Goal: Task Accomplishment & Management: Use online tool/utility

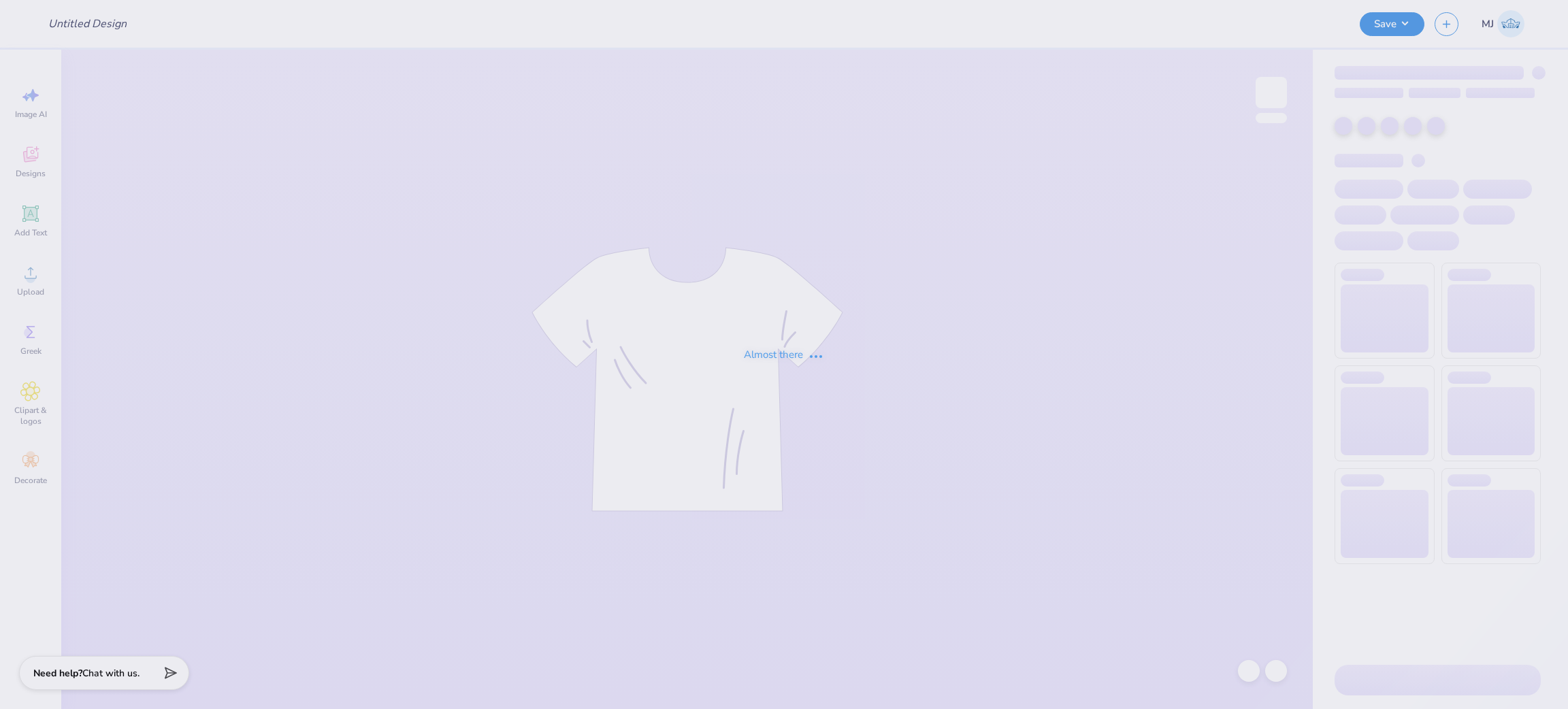
type input "DZ Q-Zips"
type input "24"
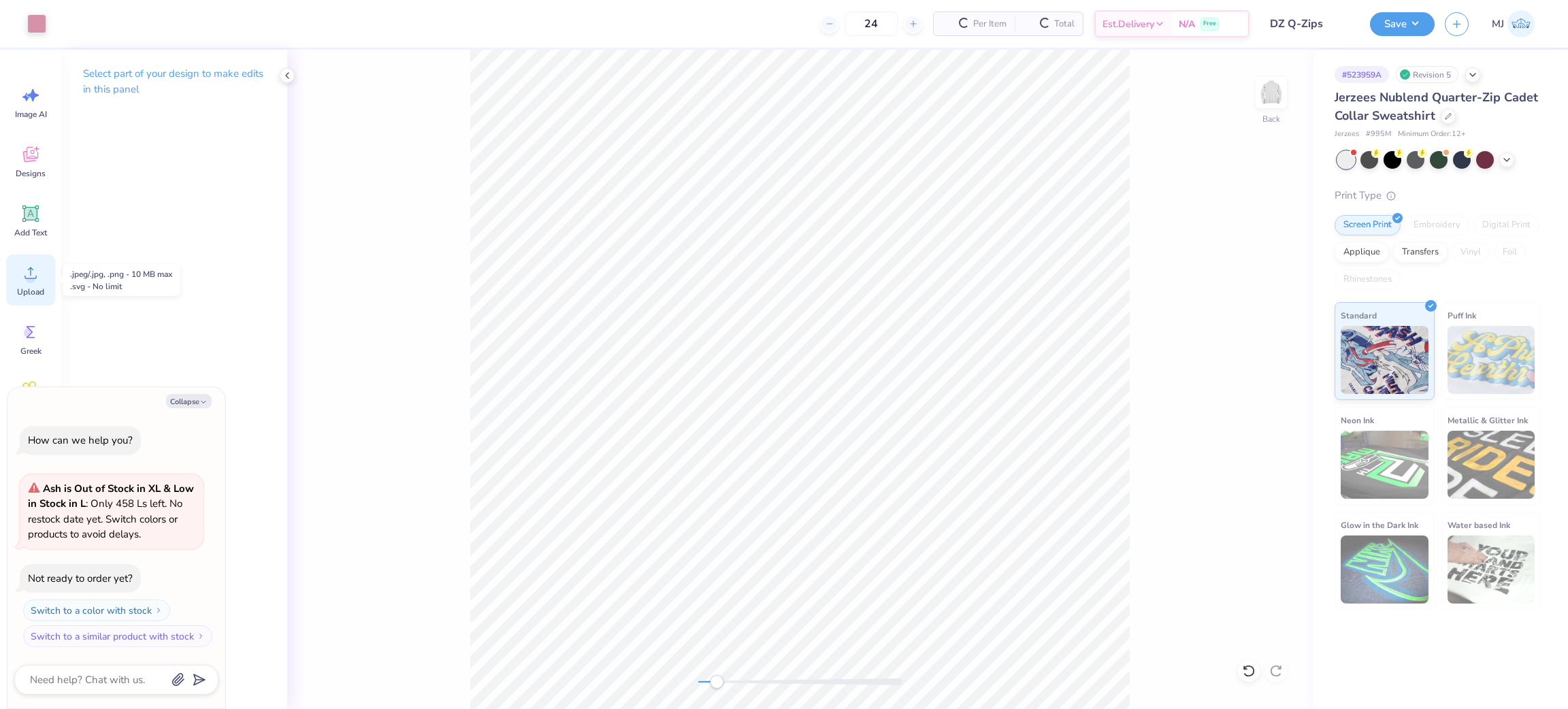
click at [18, 281] on div "Upload" at bounding box center [31, 280] width 49 height 51
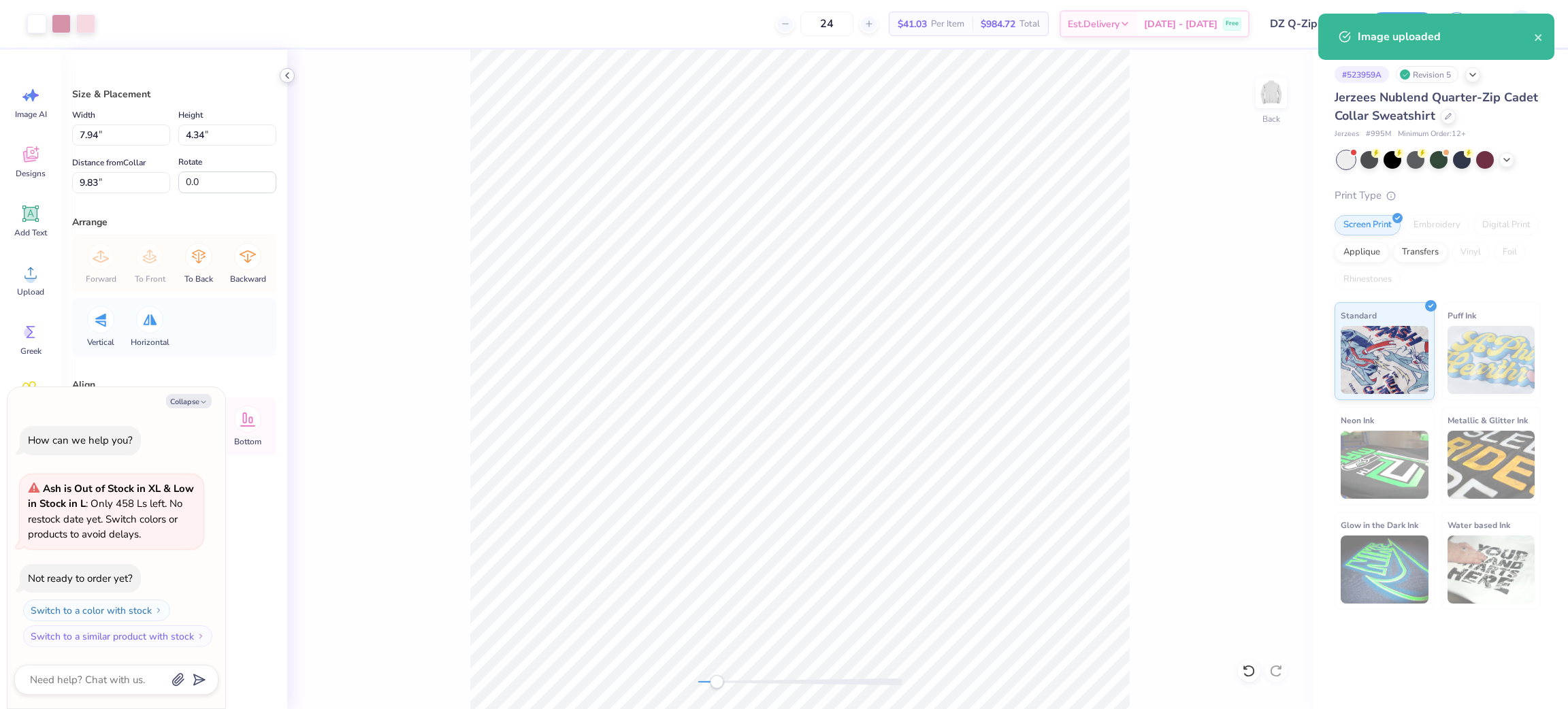
click at [284, 78] on icon at bounding box center [288, 76] width 11 height 11
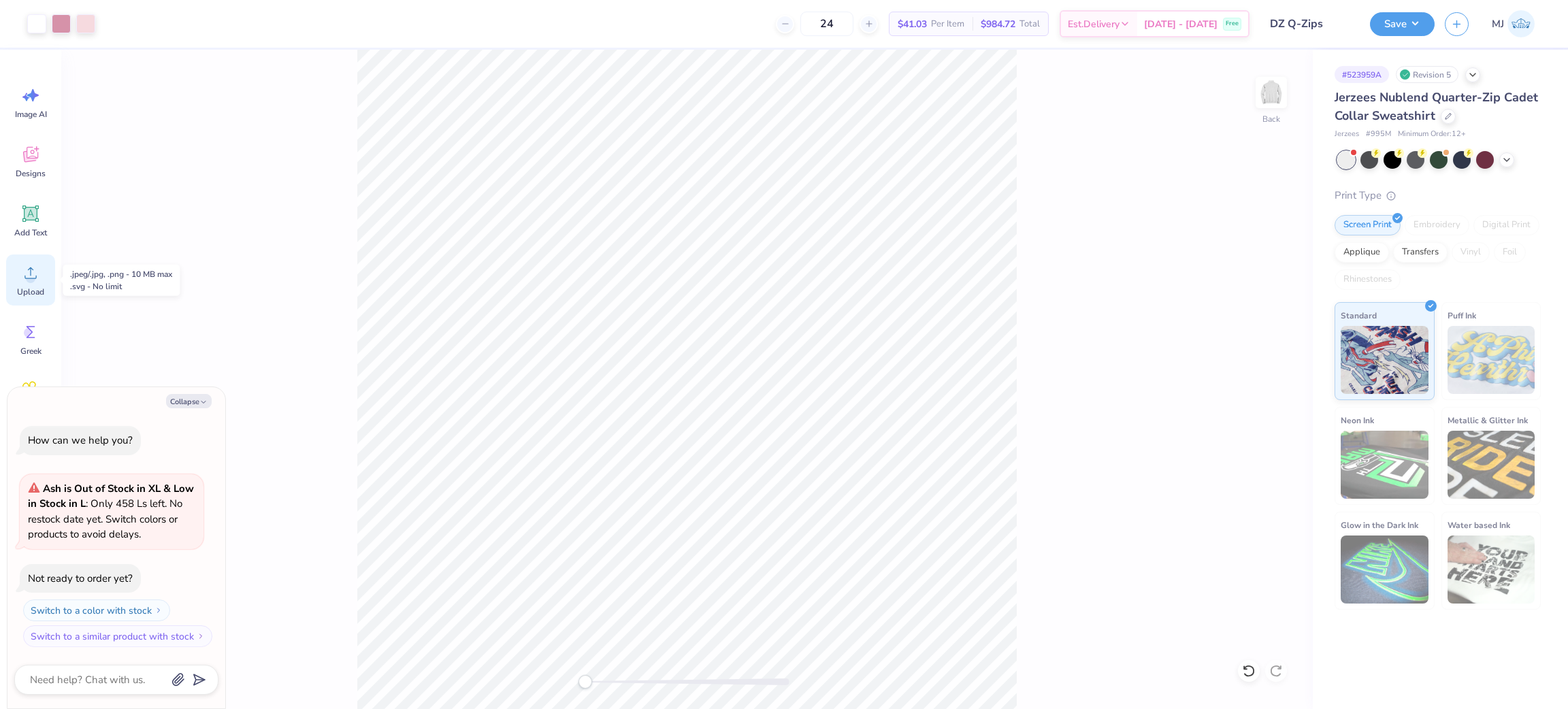
click at [37, 264] on icon at bounding box center [30, 273] width 20 height 20
click at [1273, 668] on icon at bounding box center [1276, 670] width 11 height 12
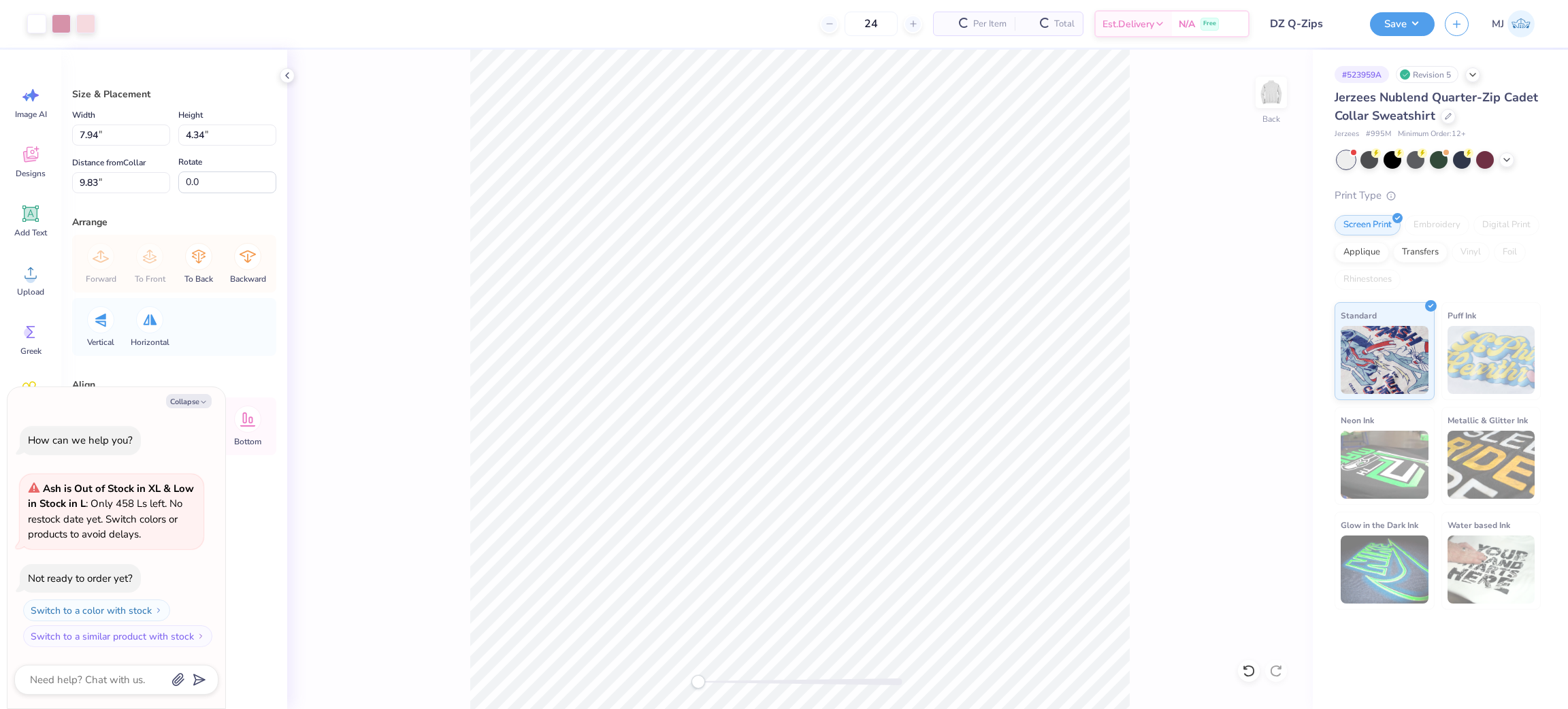
type textarea "x"
drag, startPoint x: 102, startPoint y: 139, endPoint x: 41, endPoint y: 146, distance: 61.4
click at [41, 146] on div "Art colors 24 $41.03 Per Item $984.72 Total Est. Delivery Oct 11 - 14 Free Desi…" at bounding box center [784, 354] width 1568 height 709
type input "4"
type textarea "x"
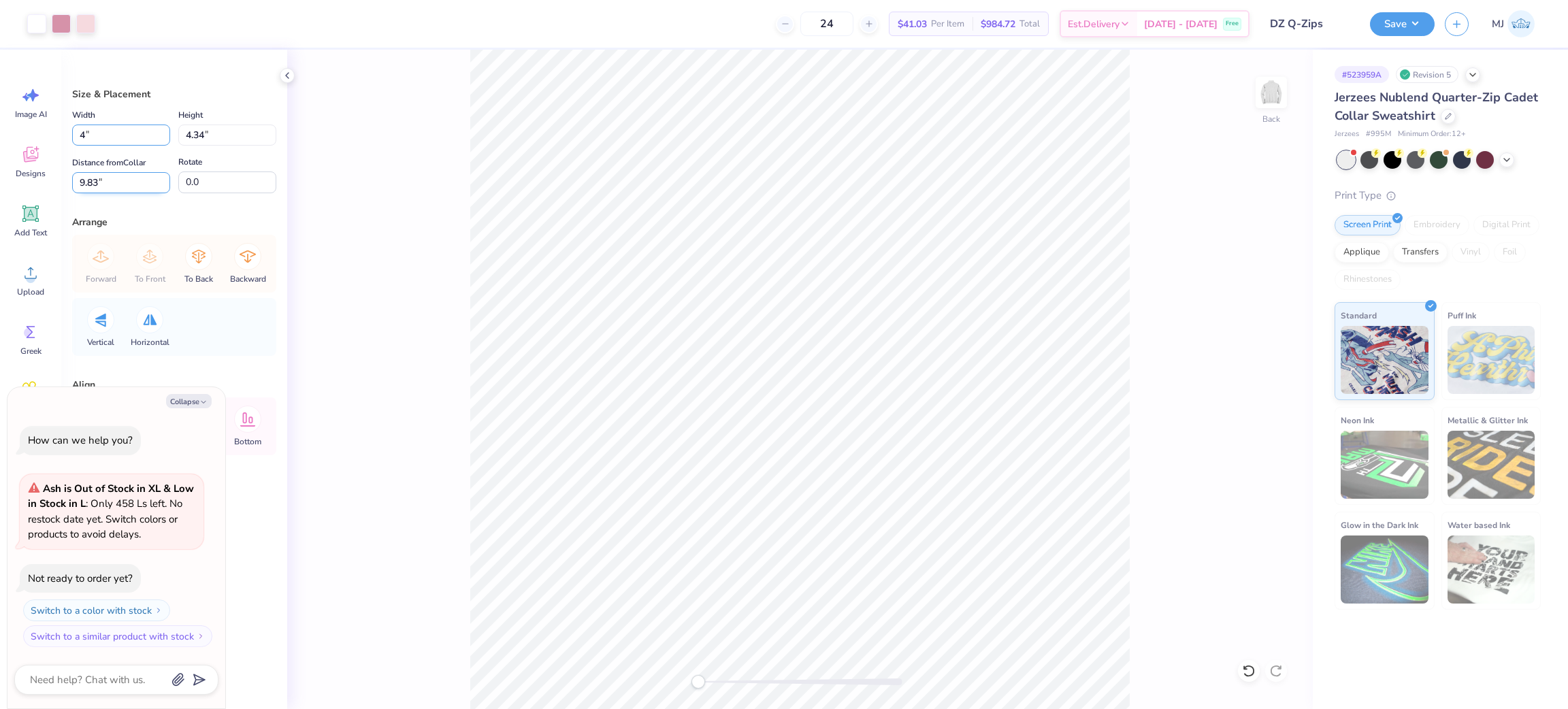
type input "4.00"
type input "2.19"
type input "10.91"
click at [194, 404] on button "Collapse" at bounding box center [189, 401] width 46 height 14
type textarea "x"
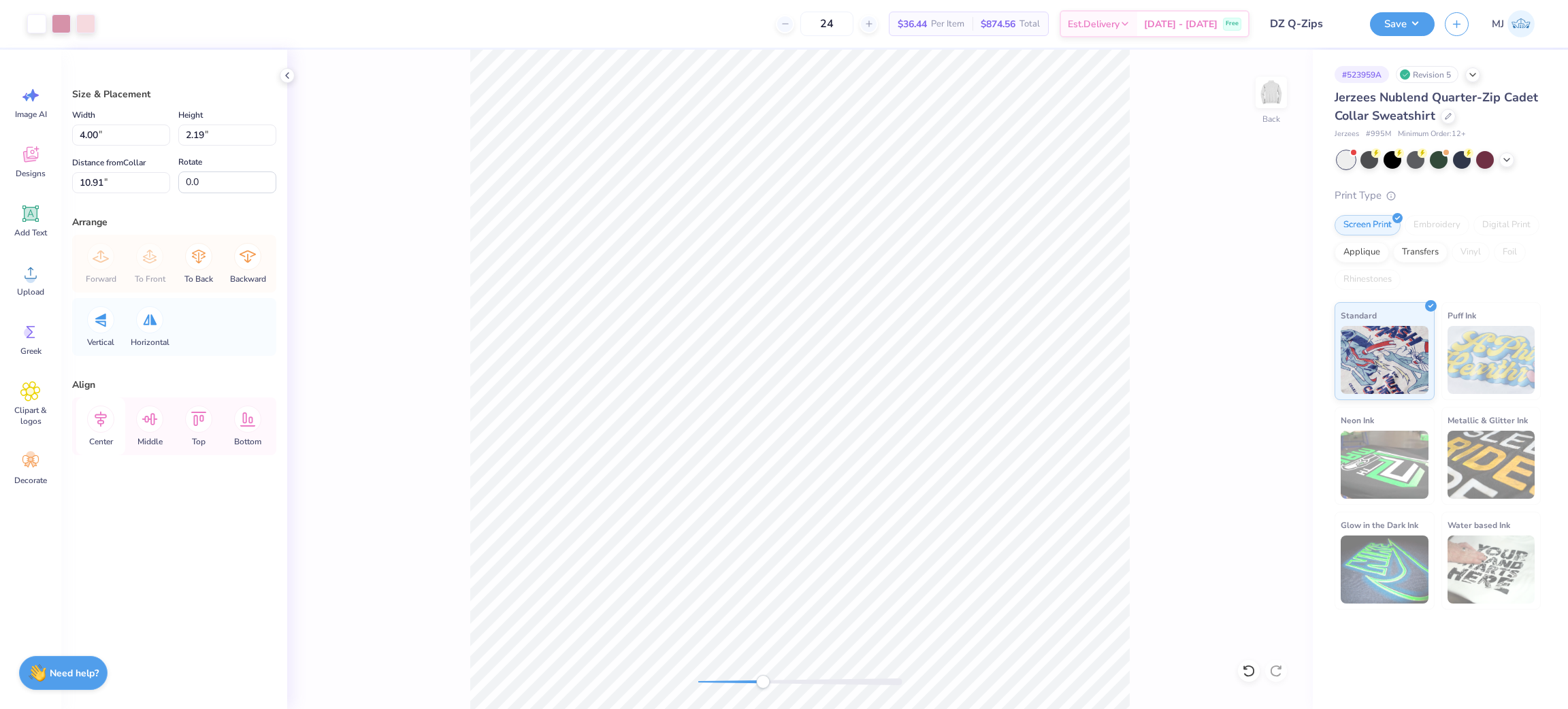
click at [102, 424] on icon at bounding box center [100, 419] width 12 height 15
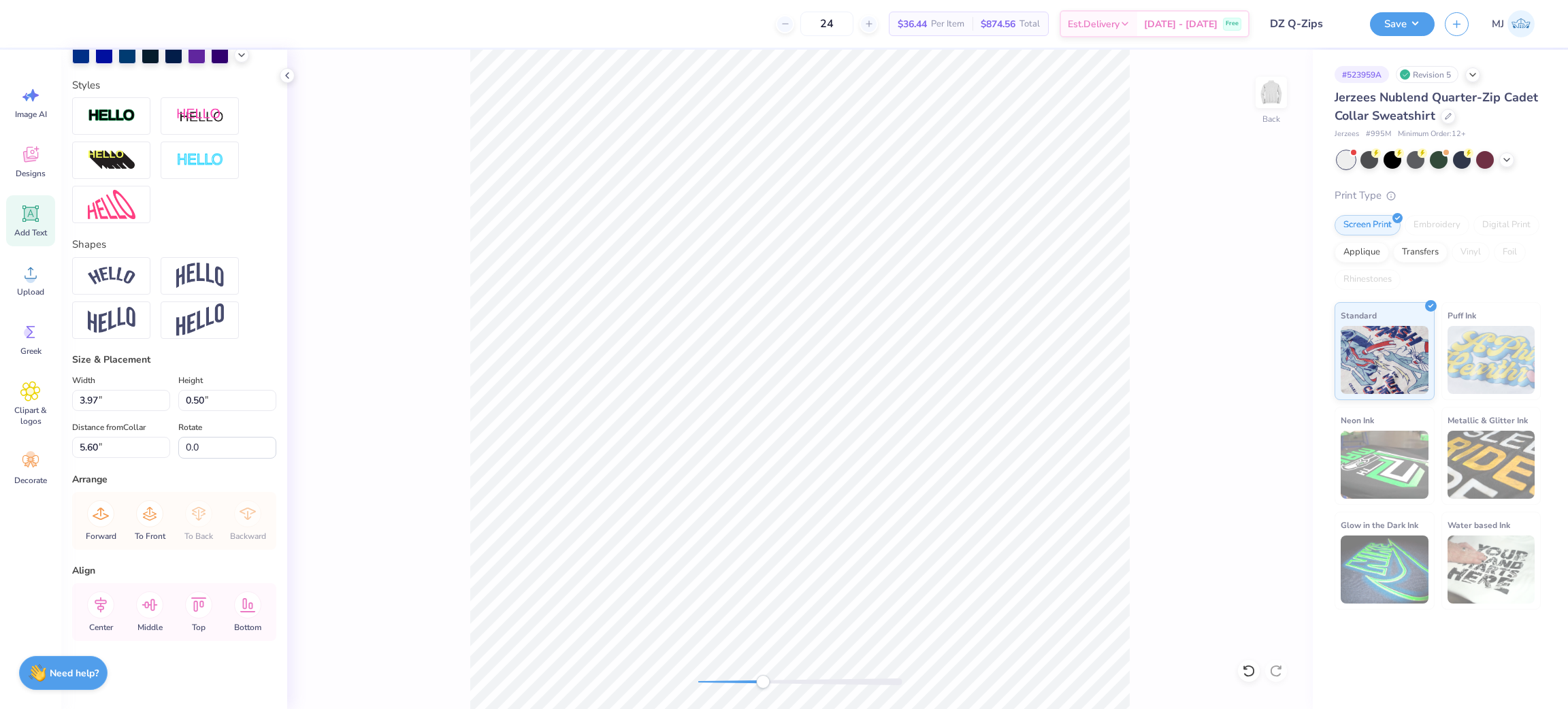
scroll to position [438, 0]
click at [95, 600] on icon at bounding box center [100, 605] width 27 height 27
click at [104, 615] on icon at bounding box center [100, 605] width 27 height 27
drag, startPoint x: 97, startPoint y: 614, endPoint x: 337, endPoint y: 489, distance: 270.6
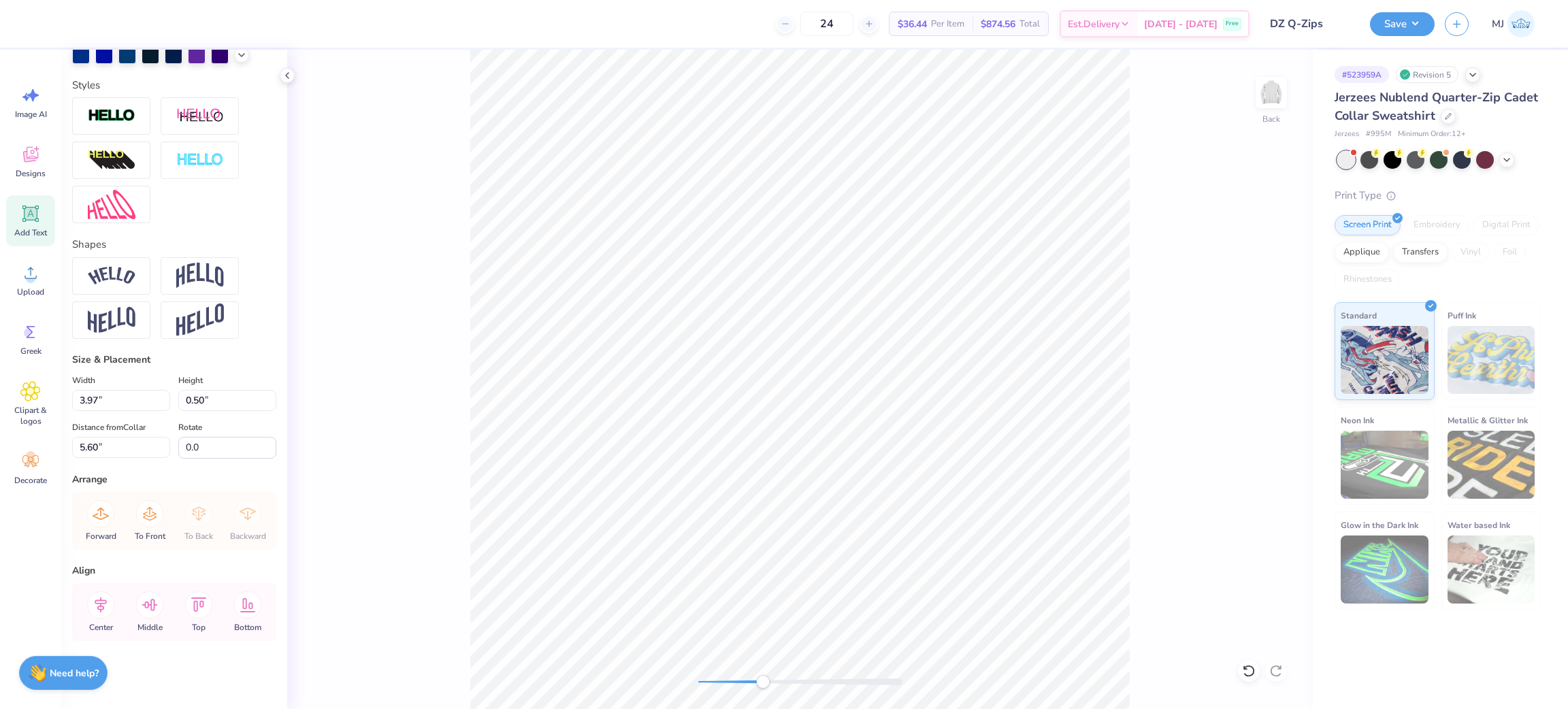
click at [97, 612] on icon at bounding box center [100, 605] width 27 height 27
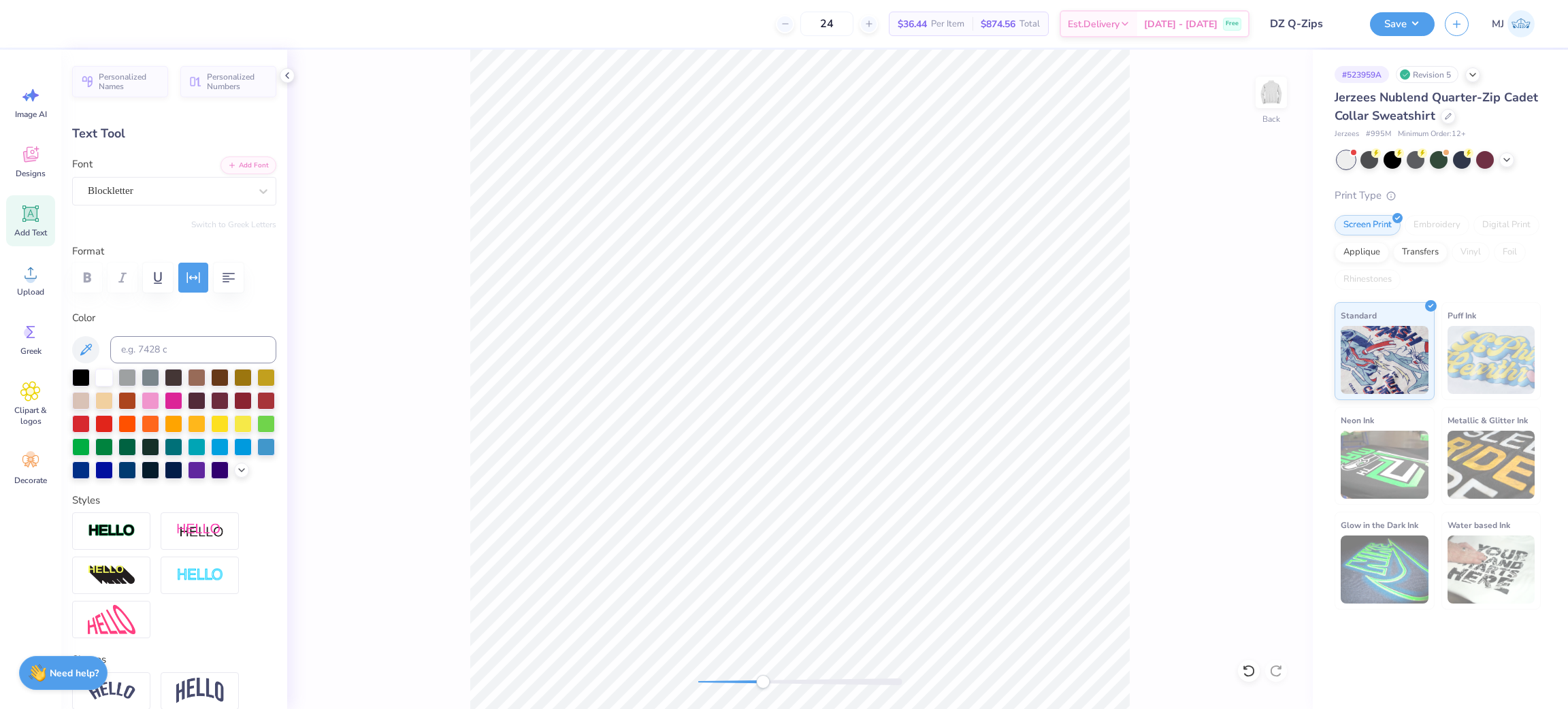
scroll to position [17, 1]
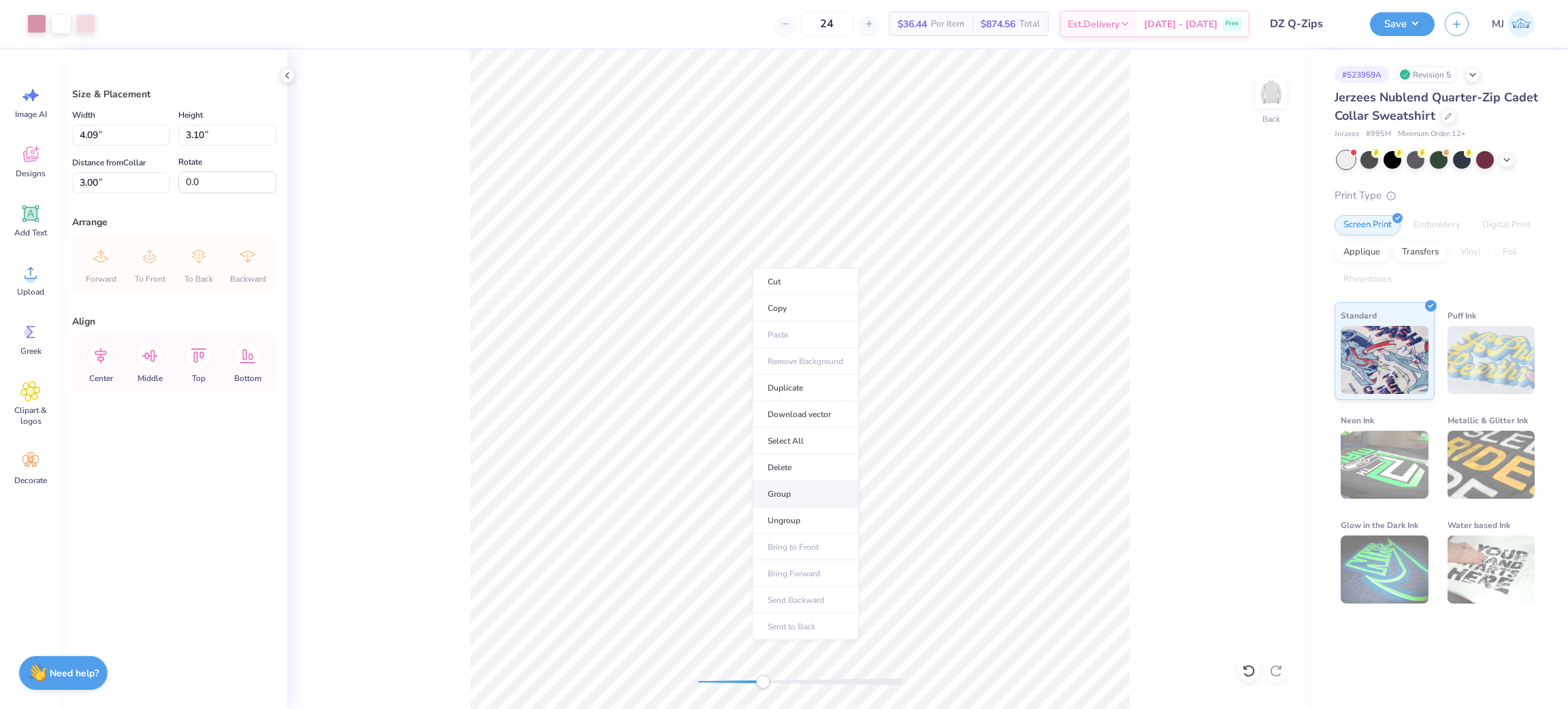
click at [789, 497] on li "Group" at bounding box center [805, 494] width 107 height 27
click at [43, 147] on div "Art colors 24 $36.44 Per Item $874.56 Total Est. Delivery Oct 11 - 14 Free Desi…" at bounding box center [784, 354] width 1568 height 709
type input "4"
drag, startPoint x: 111, startPoint y: 191, endPoint x: 69, endPoint y: 186, distance: 42.3
click at [69, 186] on div "Size & Placement Width 4 4 " Height 3.10 3.10 " Distance from Collar 3.00 3.00 …" at bounding box center [174, 379] width 226 height 659
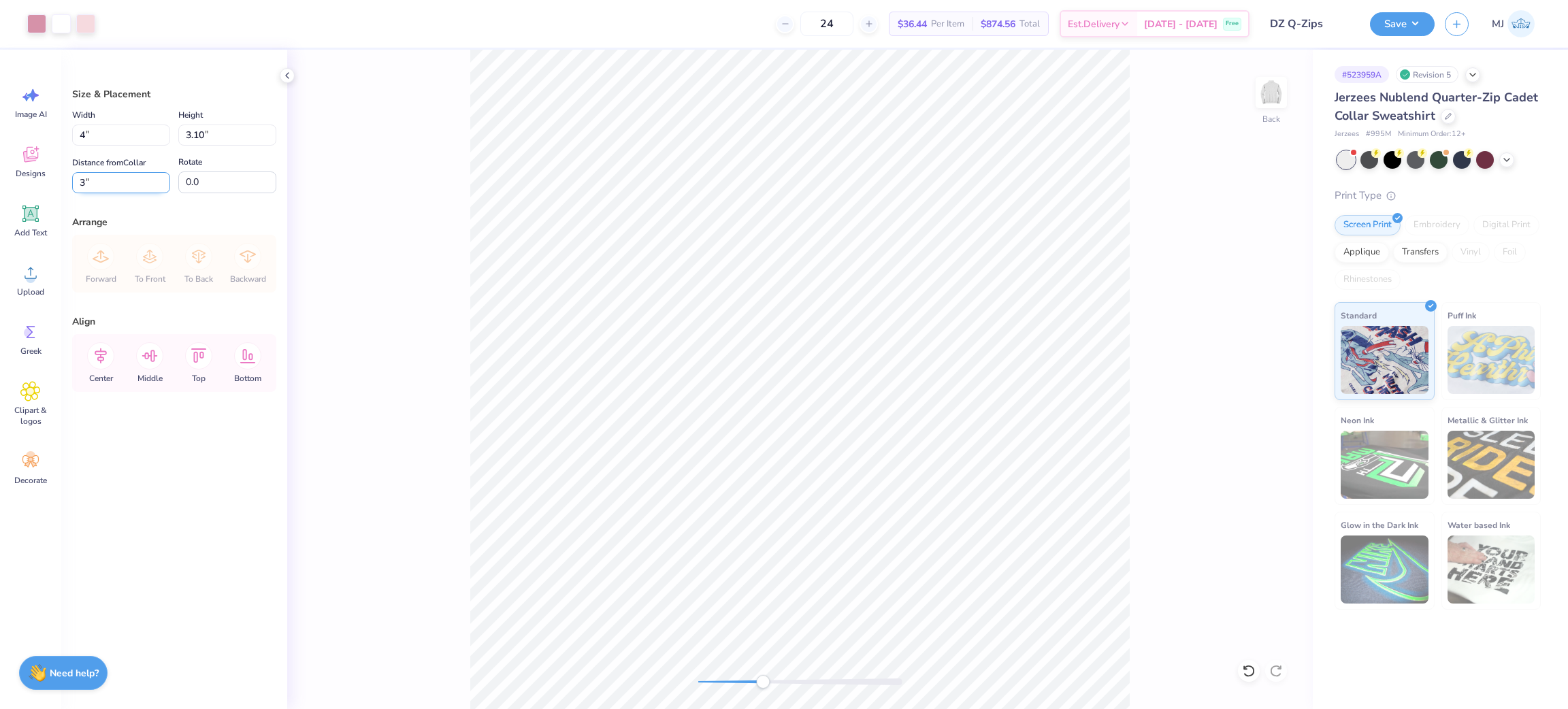
type input "3"
click at [288, 76] on icon at bounding box center [288, 76] width 11 height 11
type input "4.09"
type input "3.00"
drag, startPoint x: 104, startPoint y: 138, endPoint x: 9, endPoint y: 134, distance: 95.1
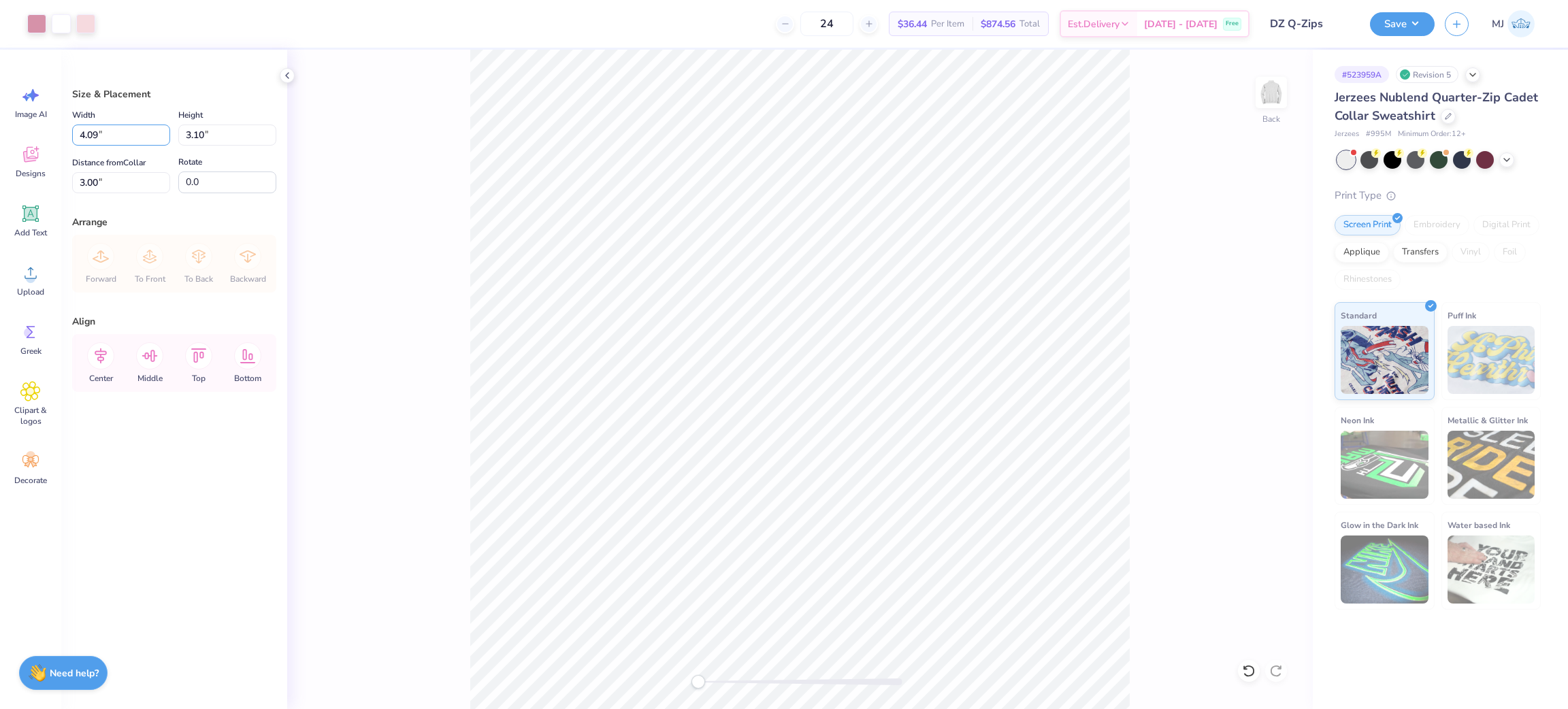
click at [9, 134] on div "Art colors 24 $36.44 Per Item $874.56 Total Est. Delivery Oct 11 - 14 Free Desi…" at bounding box center [784, 354] width 1568 height 709
type input "4"
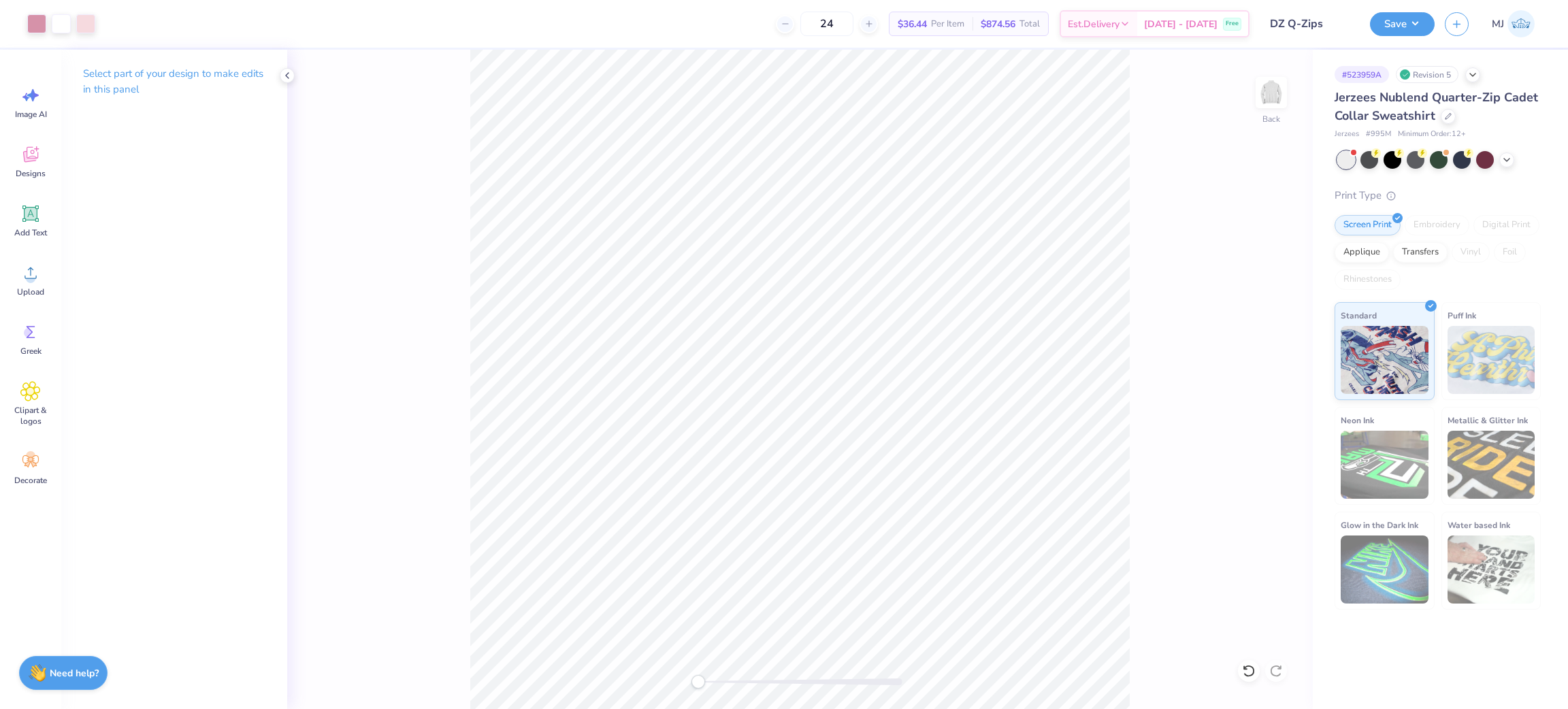
click at [1243, 681] on div "Back" at bounding box center [800, 379] width 1026 height 659
click at [1243, 674] on icon at bounding box center [1248, 670] width 13 height 13
click at [1246, 677] on icon at bounding box center [1248, 670] width 13 height 13
click at [1248, 672] on icon at bounding box center [1248, 670] width 13 height 13
click at [1253, 673] on icon at bounding box center [1248, 670] width 11 height 12
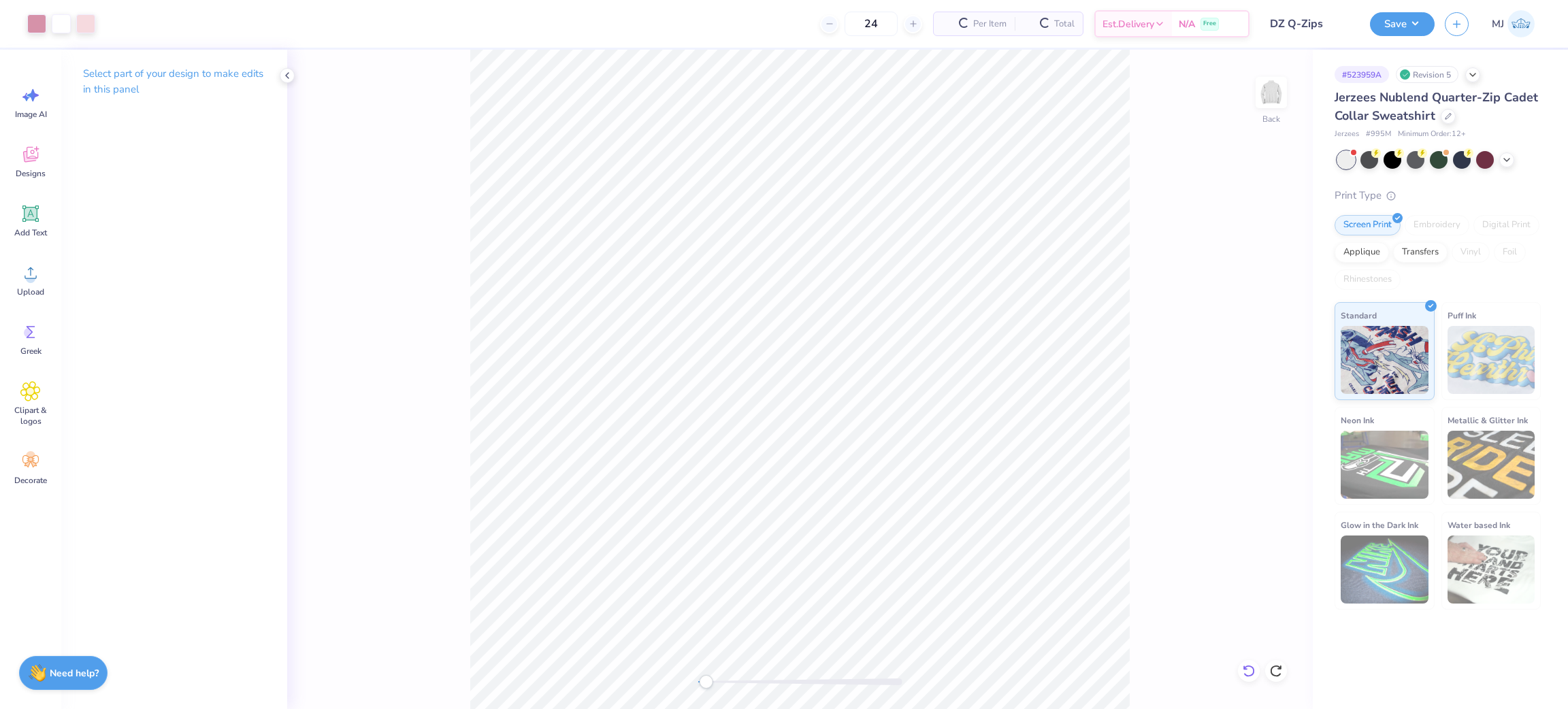
click at [1253, 673] on icon at bounding box center [1248, 670] width 11 height 12
click at [1277, 670] on icon at bounding box center [1276, 670] width 13 height 13
click at [1280, 670] on icon at bounding box center [1276, 670] width 13 height 13
click at [1244, 677] on icon at bounding box center [1248, 670] width 13 height 13
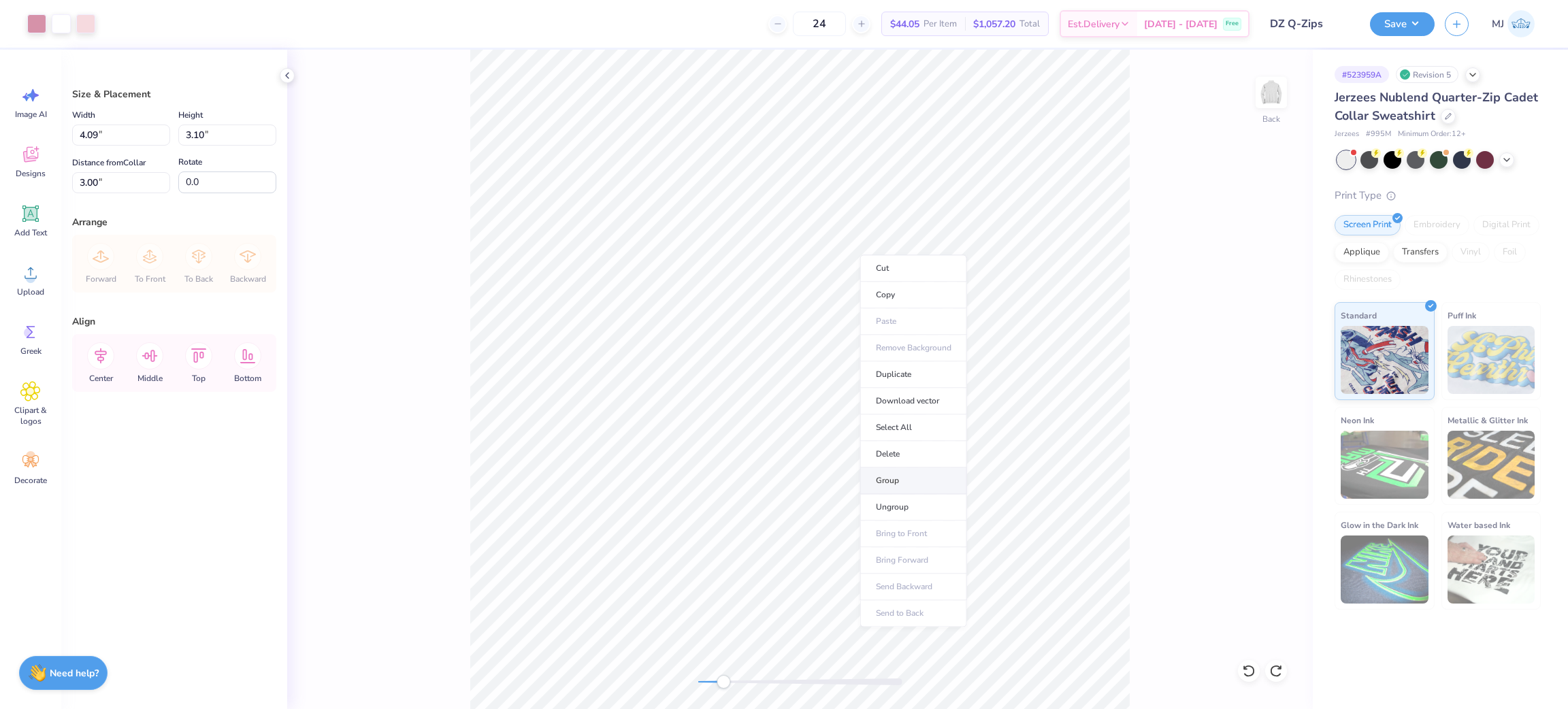
click at [933, 478] on li "Group" at bounding box center [914, 481] width 107 height 27
drag, startPoint x: 133, startPoint y: 138, endPoint x: 13, endPoint y: 127, distance: 120.5
click at [13, 128] on div "Art colors 24 $36.44 Per Item $874.56 Total Est. Delivery Oct 11 - 14 Free Desi…" at bounding box center [784, 354] width 1568 height 709
type input "4.00"
type input "3.03"
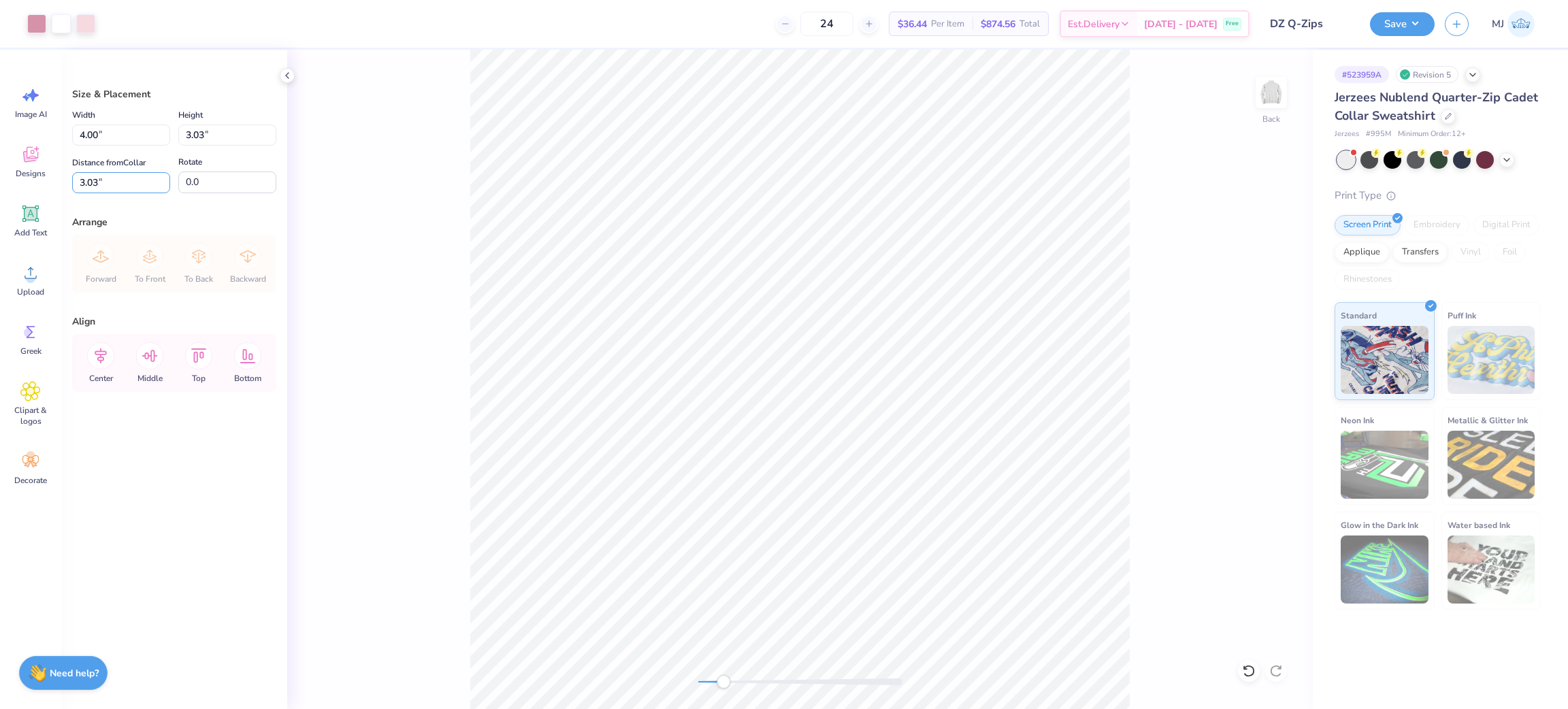
drag, startPoint x: 127, startPoint y: 185, endPoint x: 15, endPoint y: 188, distance: 112.0
click at [15, 188] on div "Art colors 24 $36.44 Per Item $874.56 Total Est. Delivery Oct 11 - 14 Free Desi…" at bounding box center [784, 354] width 1568 height 709
type input "3"
click at [1404, 31] on button "Save" at bounding box center [1403, 22] width 65 height 24
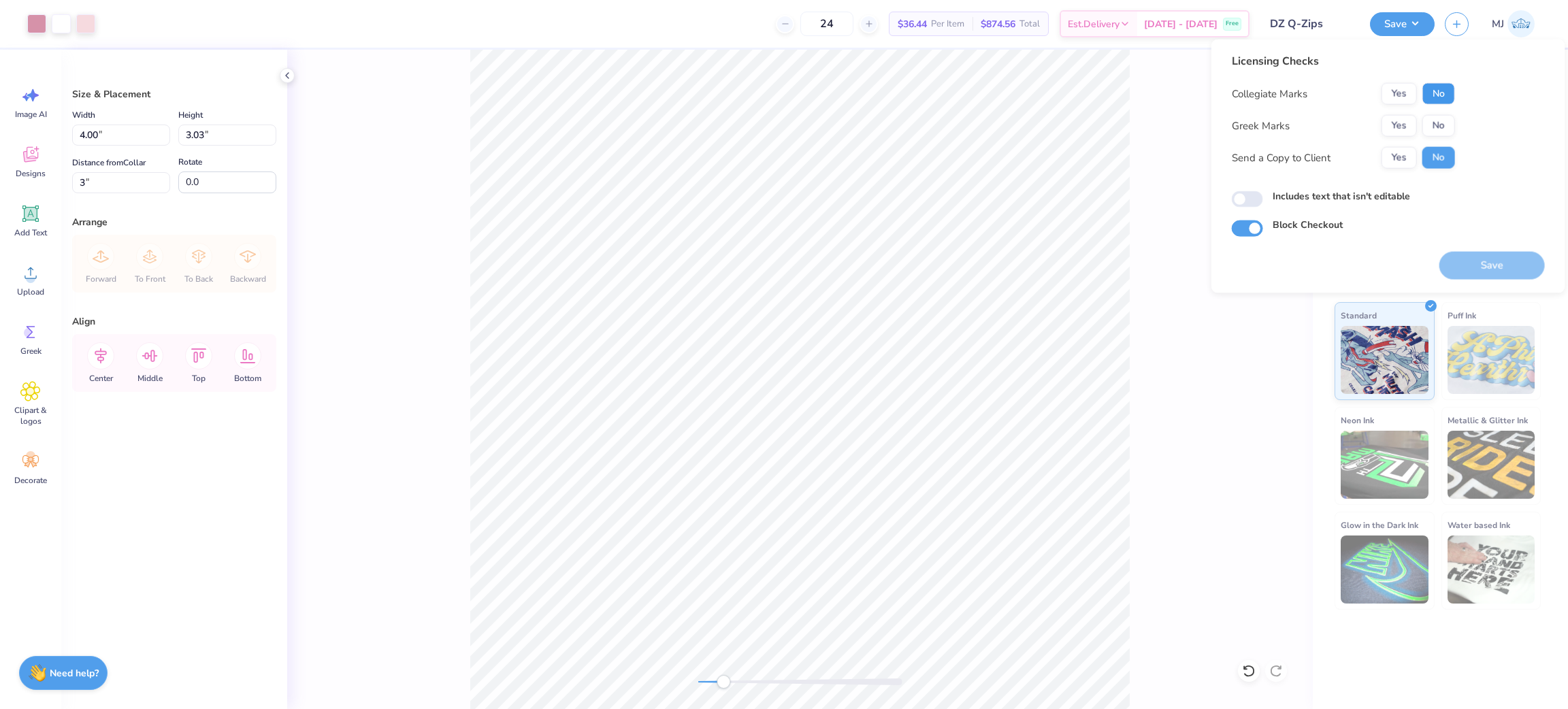
click at [1440, 89] on button "No" at bounding box center [1438, 93] width 33 height 22
click at [1400, 121] on button "Yes" at bounding box center [1399, 126] width 35 height 22
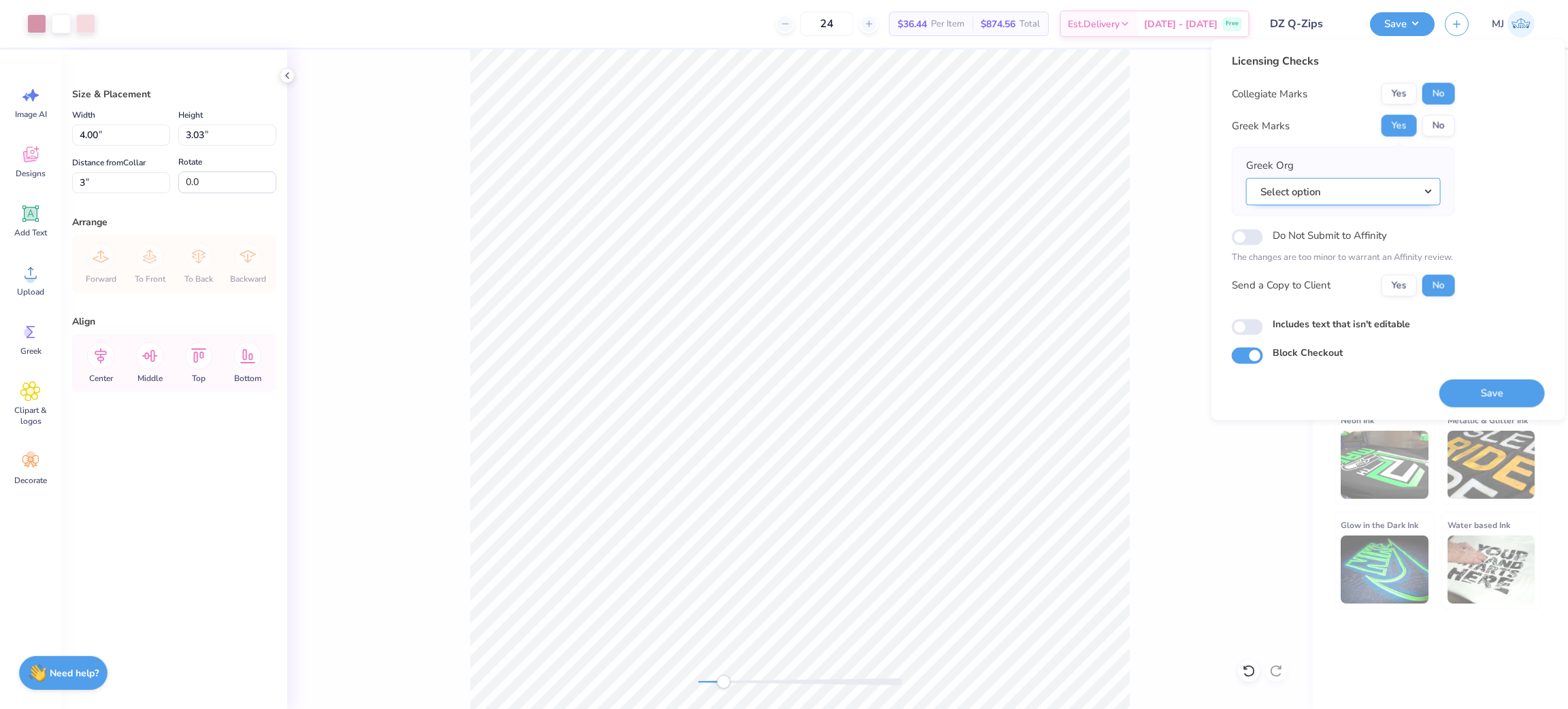
click at [1393, 195] on button "Select option" at bounding box center [1344, 191] width 195 height 28
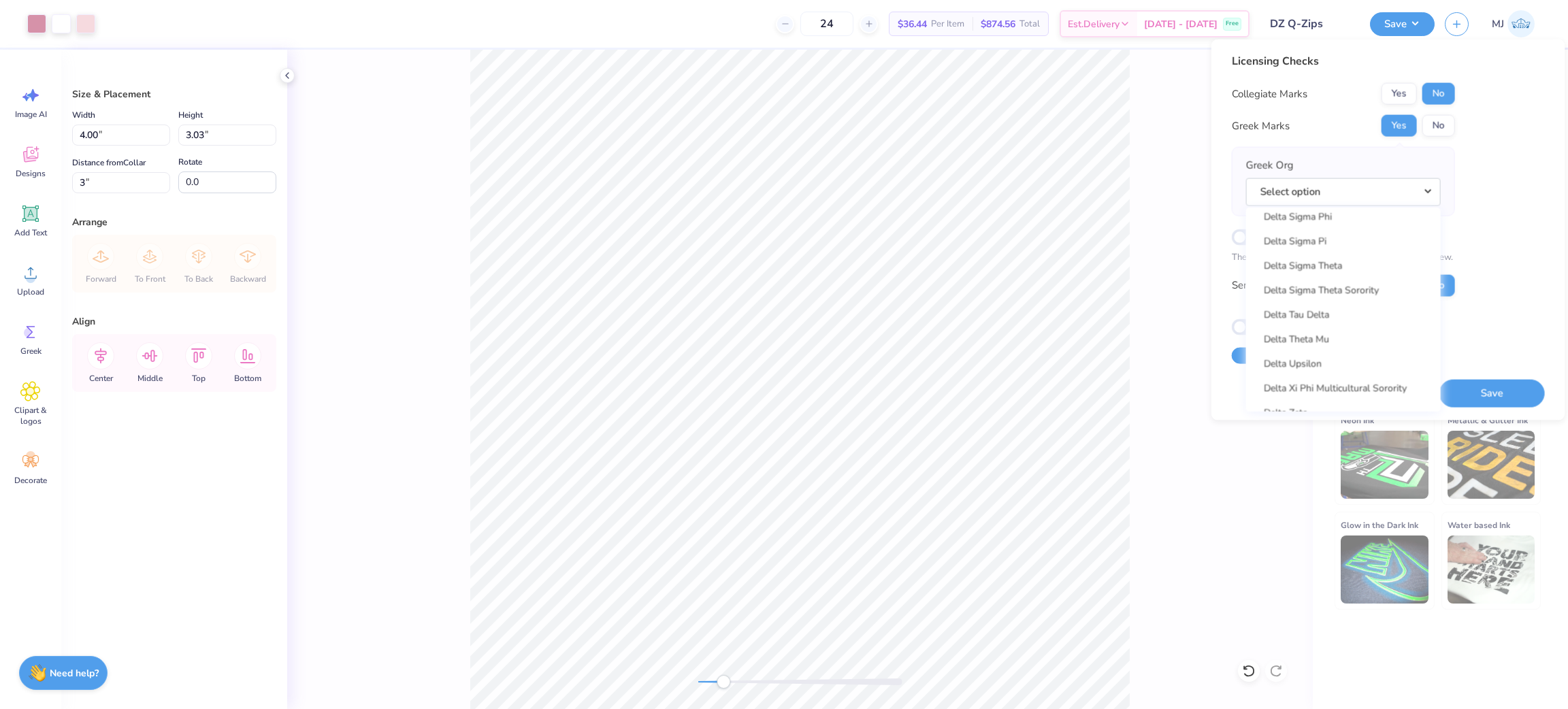
scroll to position [3572, 0]
click at [1337, 345] on link "Delta Zeta" at bounding box center [1344, 351] width 184 height 22
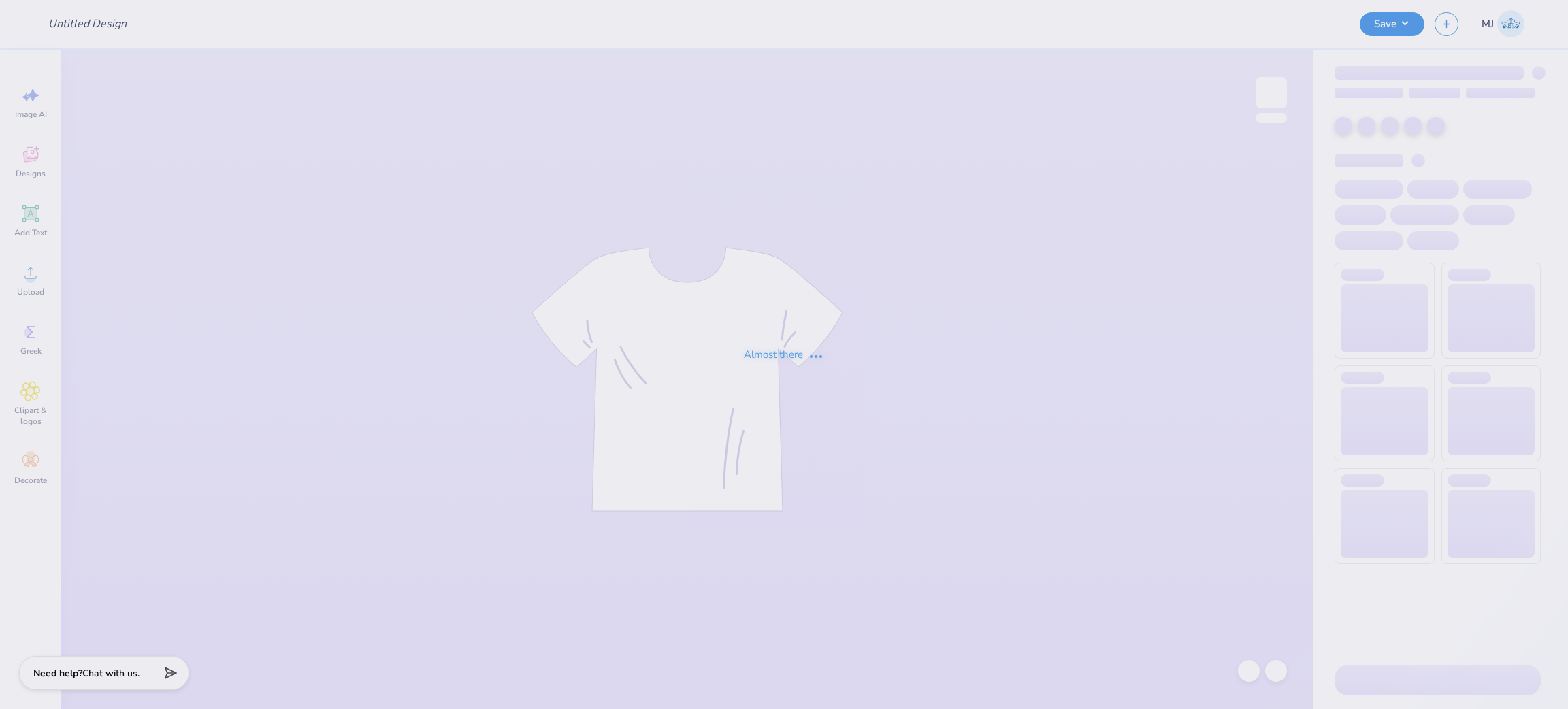
type input "DZ Q-Zips"
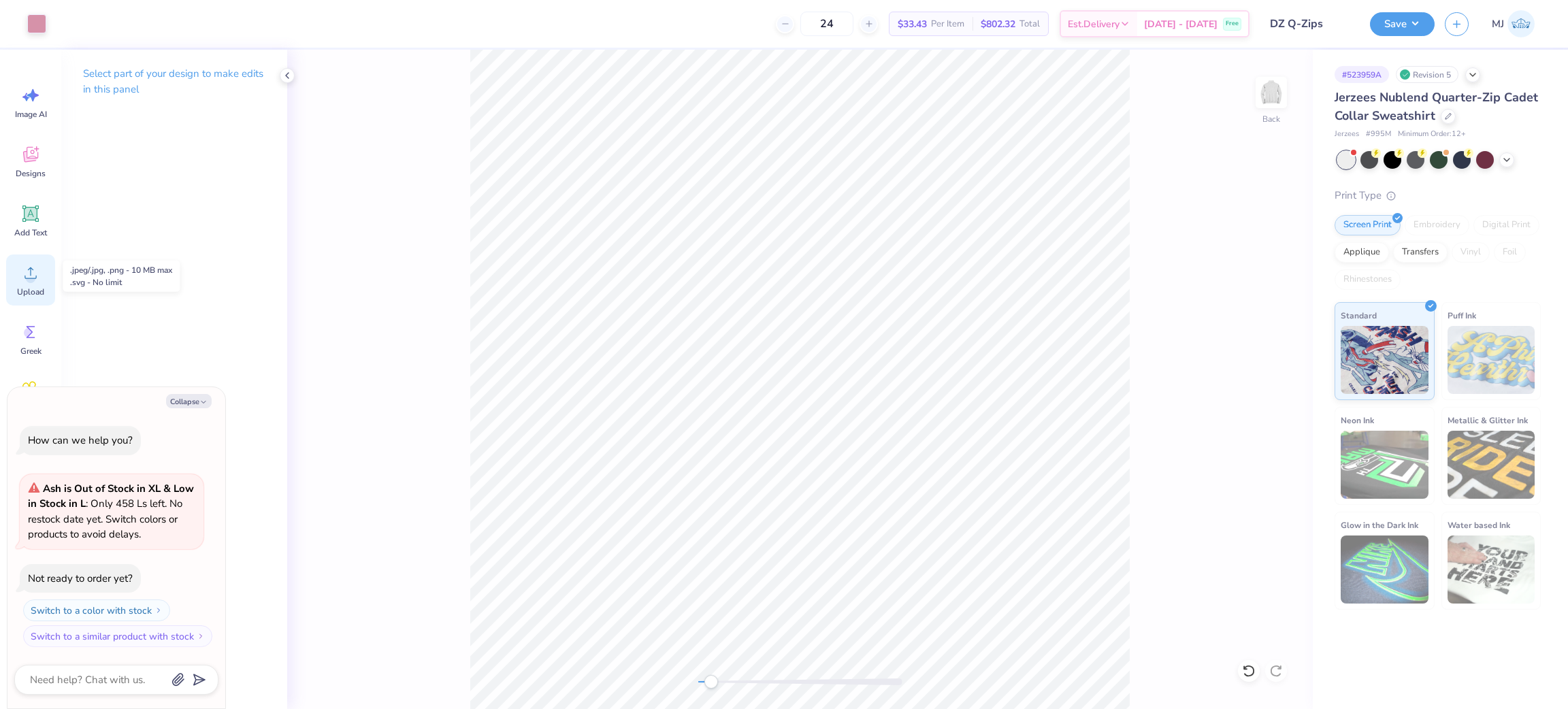
click at [25, 271] on icon at bounding box center [30, 273] width 20 height 20
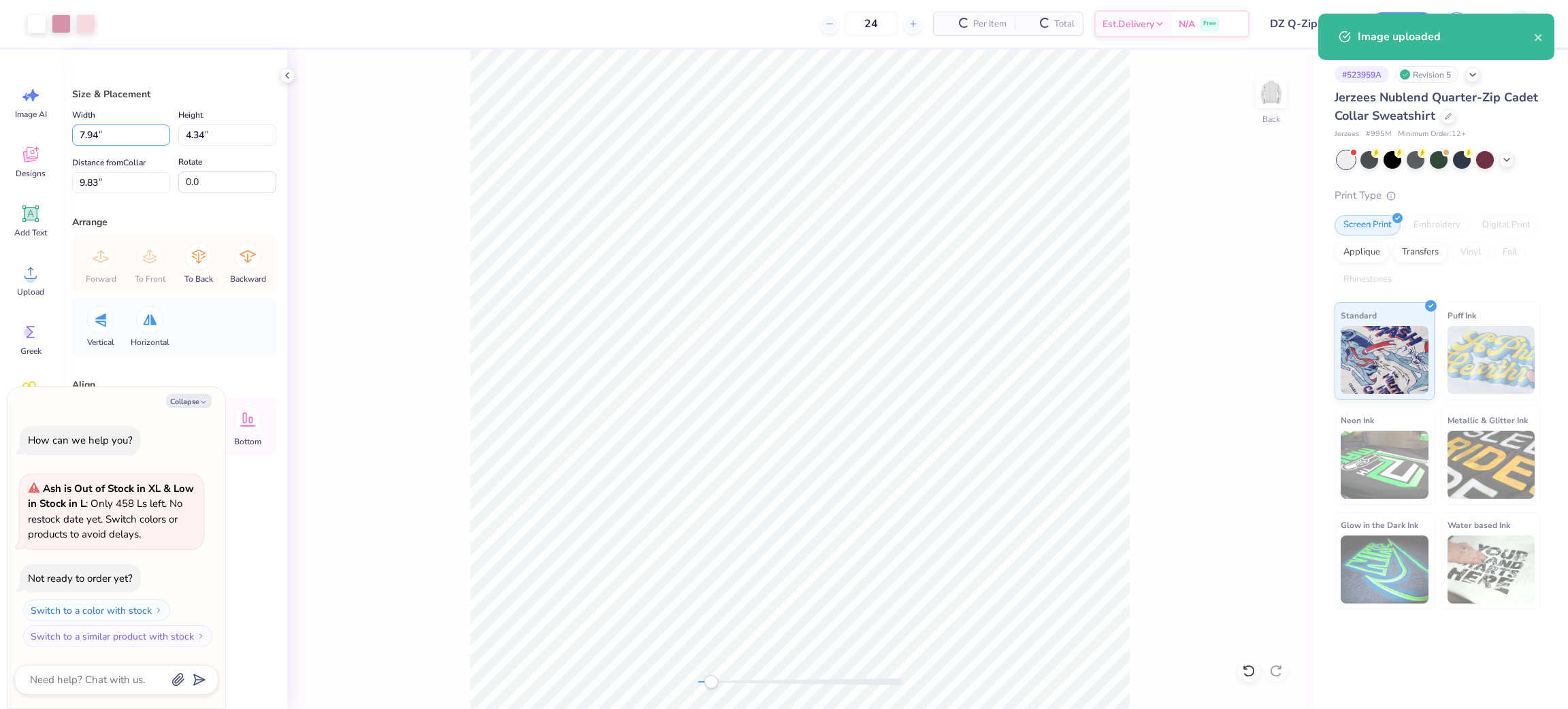
type textarea "x"
drag, startPoint x: 121, startPoint y: 133, endPoint x: 15, endPoint y: 130, distance: 106.0
click at [15, 130] on div "Art colors 24 Per Item Total Est. Delivery N/A Free Design Title DZ Q-Zips Save…" at bounding box center [784, 354] width 1568 height 709
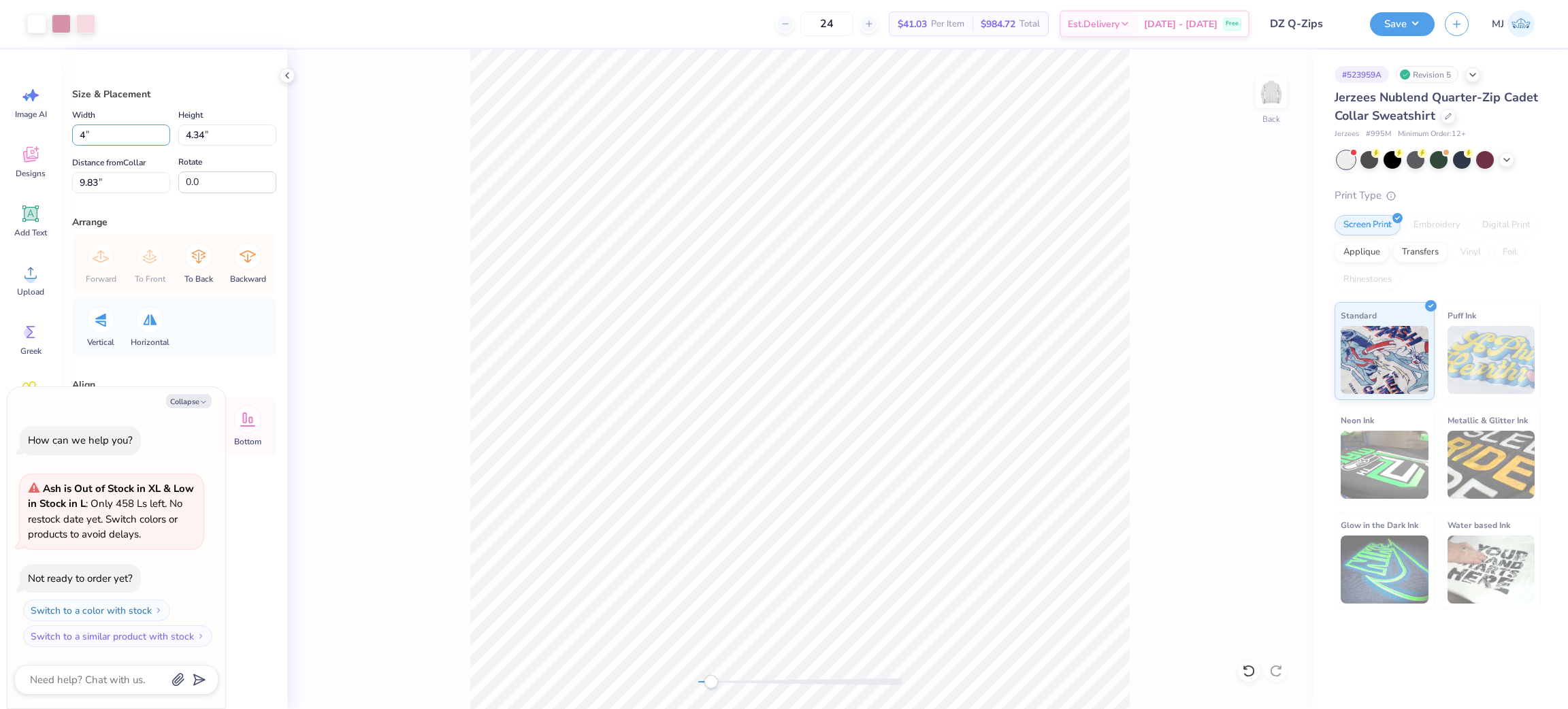
type input "4"
type textarea "x"
type input "4.00"
type input "2.19"
type input "10.91"
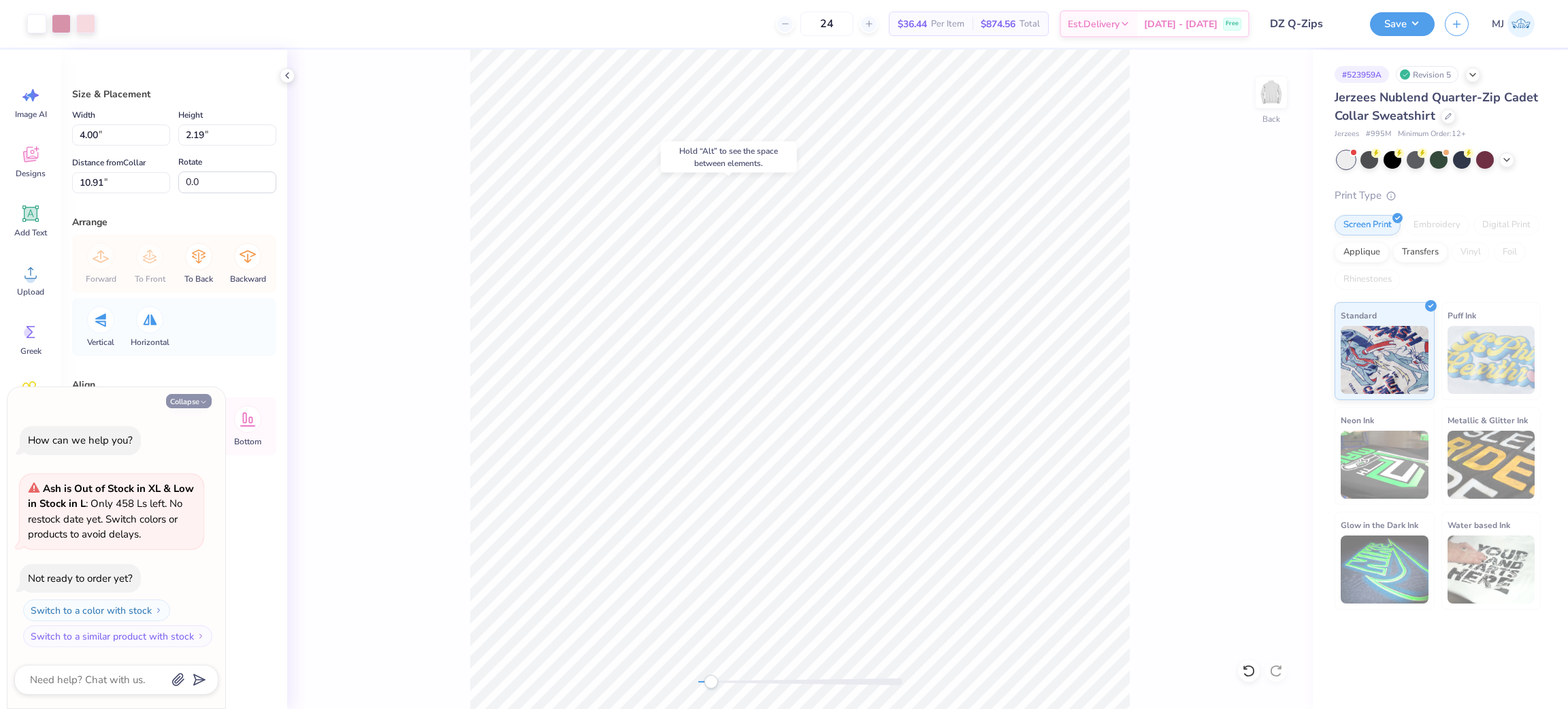
click at [189, 399] on button "Collapse" at bounding box center [189, 401] width 46 height 14
type textarea "x"
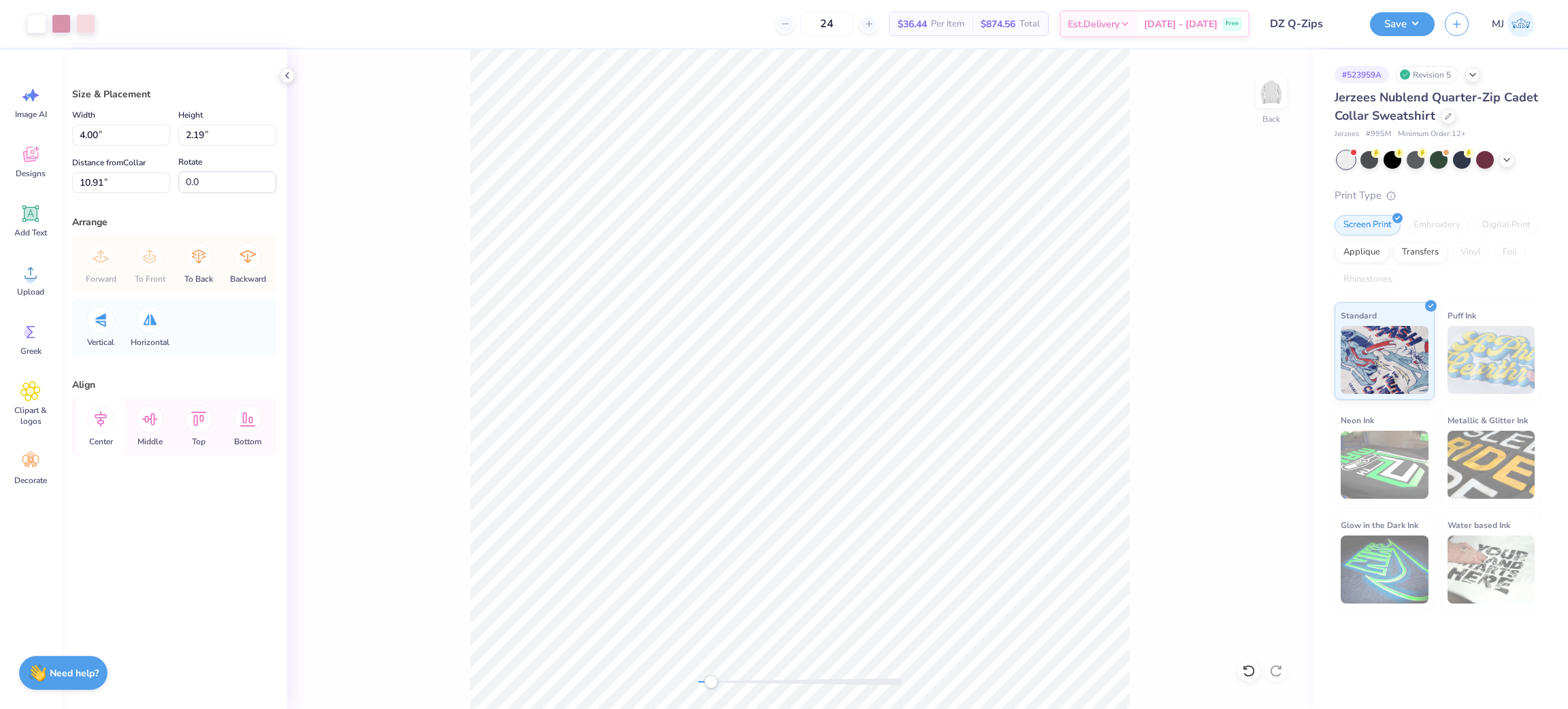
click at [89, 414] on icon at bounding box center [100, 419] width 27 height 27
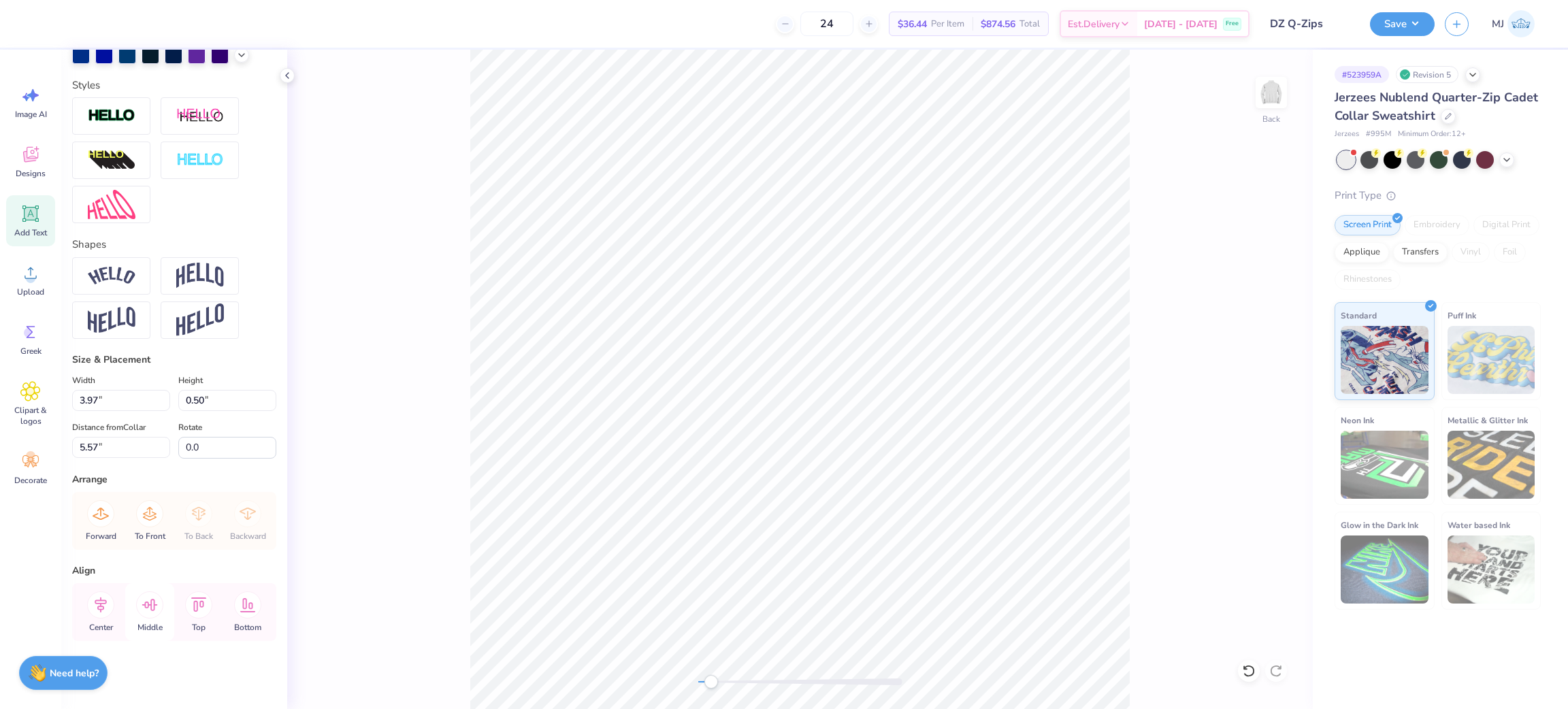
scroll to position [438, 0]
click at [99, 619] on icon at bounding box center [100, 605] width 27 height 27
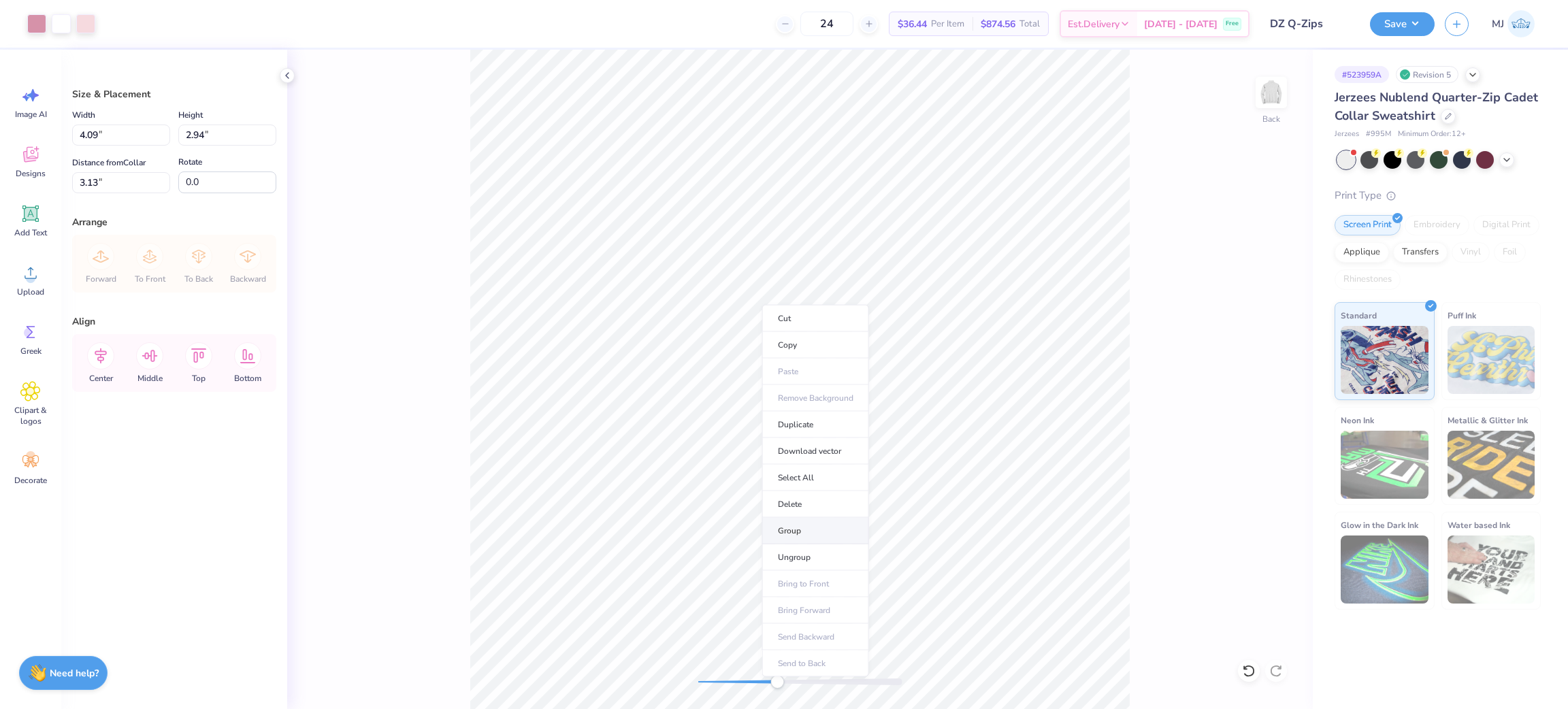
click at [821, 539] on li "Group" at bounding box center [816, 532] width 107 height 27
drag, startPoint x: 48, startPoint y: 130, endPoint x: 28, endPoint y: 127, distance: 20.2
click at [28, 127] on div "Art colors 24 $36.44 Per Item $874.56 Total Est. Delivery [DATE] - [DATE] Free …" at bounding box center [784, 354] width 1568 height 709
click at [88, 182] on input "3.13" at bounding box center [121, 183] width 98 height 21
type input "4.00"
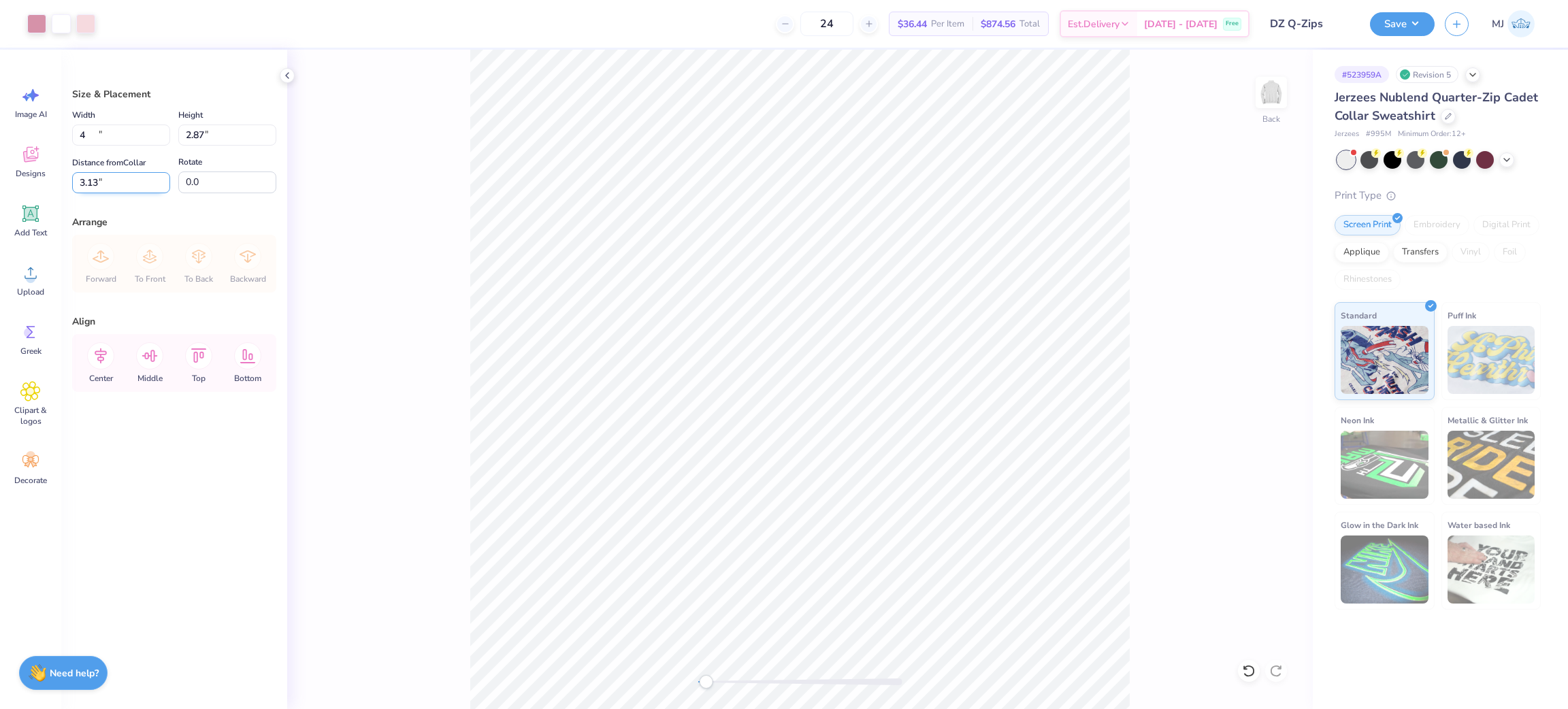
type input "2.87"
drag, startPoint x: 121, startPoint y: 178, endPoint x: 36, endPoint y: 184, distance: 85.2
click at [36, 184] on div "Art colors 24 $36.44 Per Item $874.56 Total Est. Delivery [DATE] - [DATE] Free …" at bounding box center [784, 354] width 1568 height 709
type input "3"
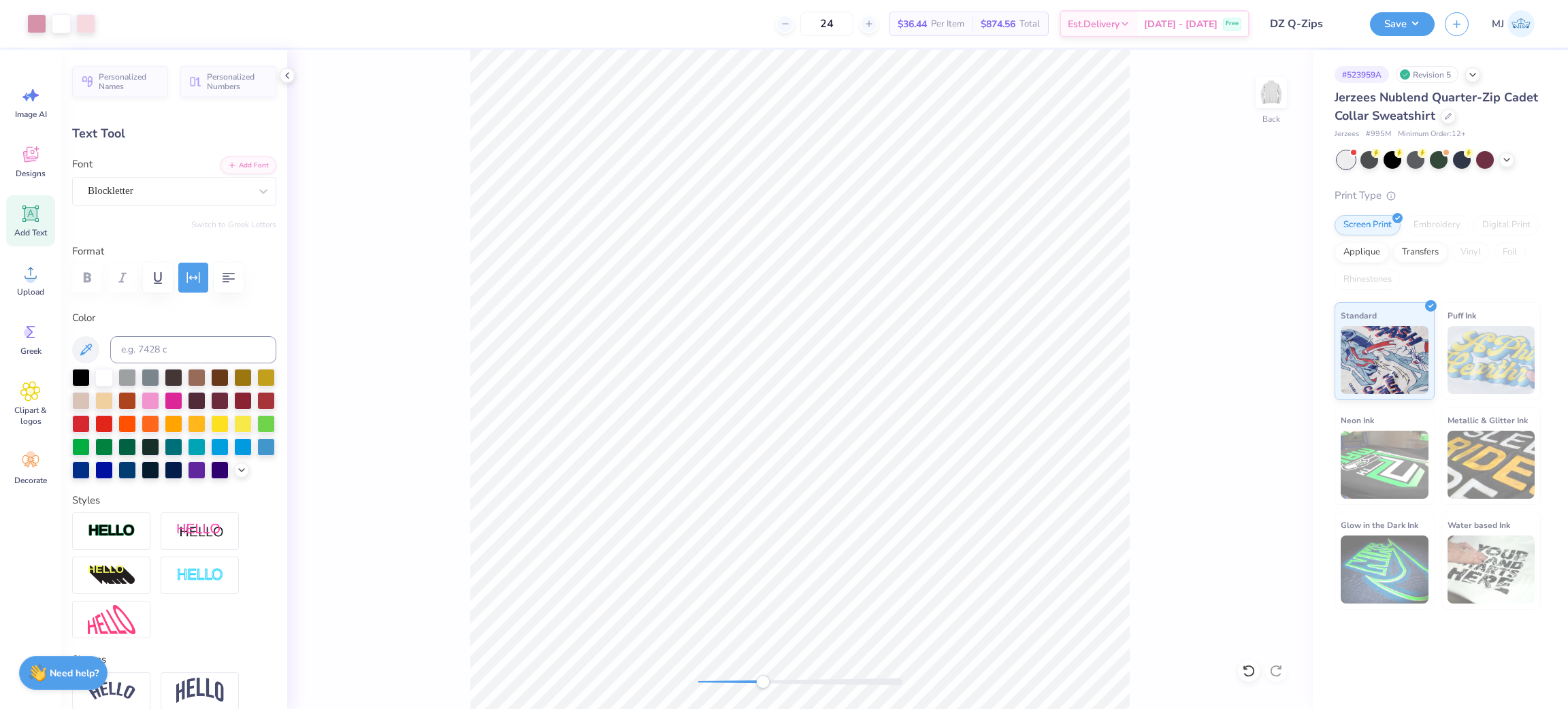
type input "5.49"
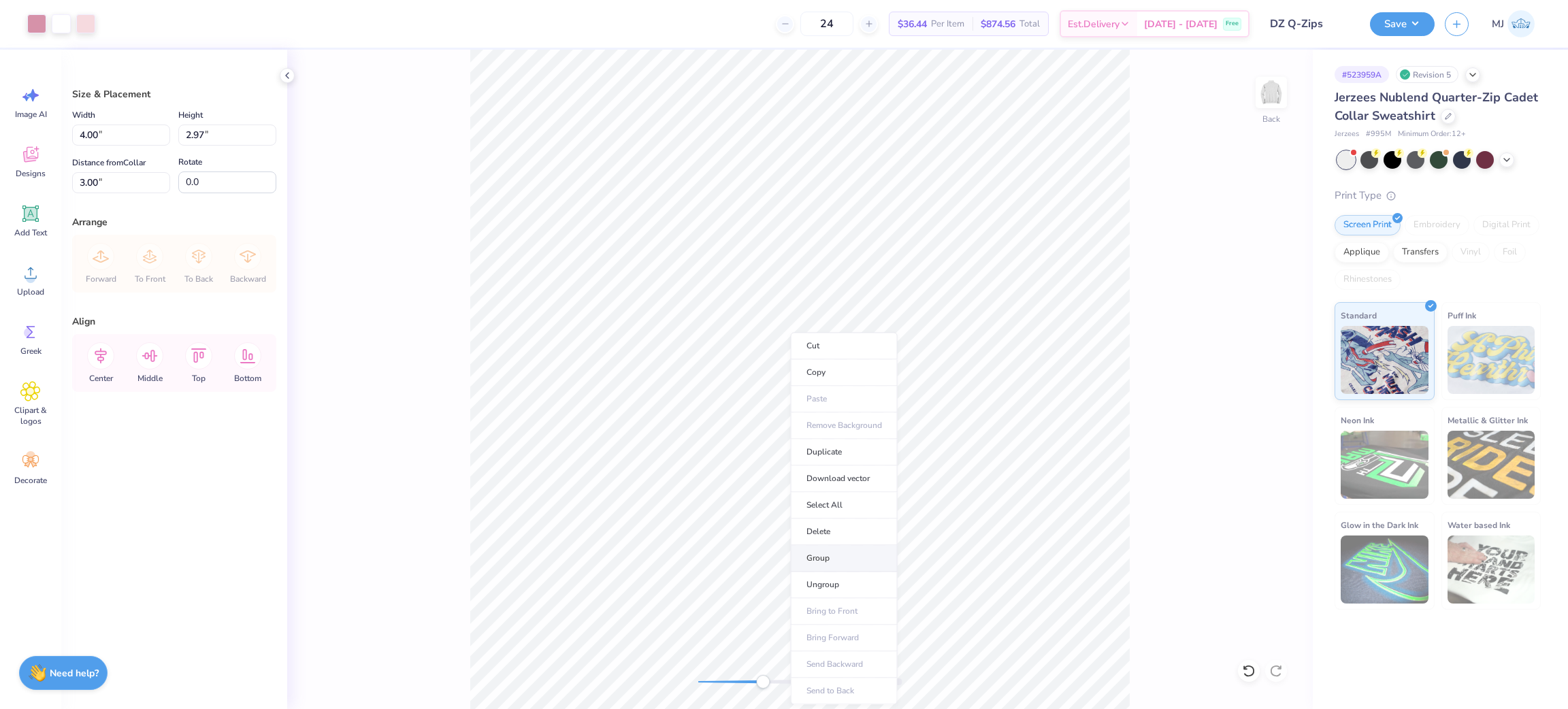
click at [844, 561] on li "Group" at bounding box center [844, 558] width 107 height 27
drag, startPoint x: 73, startPoint y: 133, endPoint x: 22, endPoint y: 123, distance: 52.0
click at [22, 122] on div "Art colors 24 $36.44 Per Item $874.56 Total Est. Delivery [DATE] - [DATE] Free …" at bounding box center [784, 354] width 1568 height 709
type input "4.00"
click at [95, 366] on icon at bounding box center [100, 356] width 27 height 27
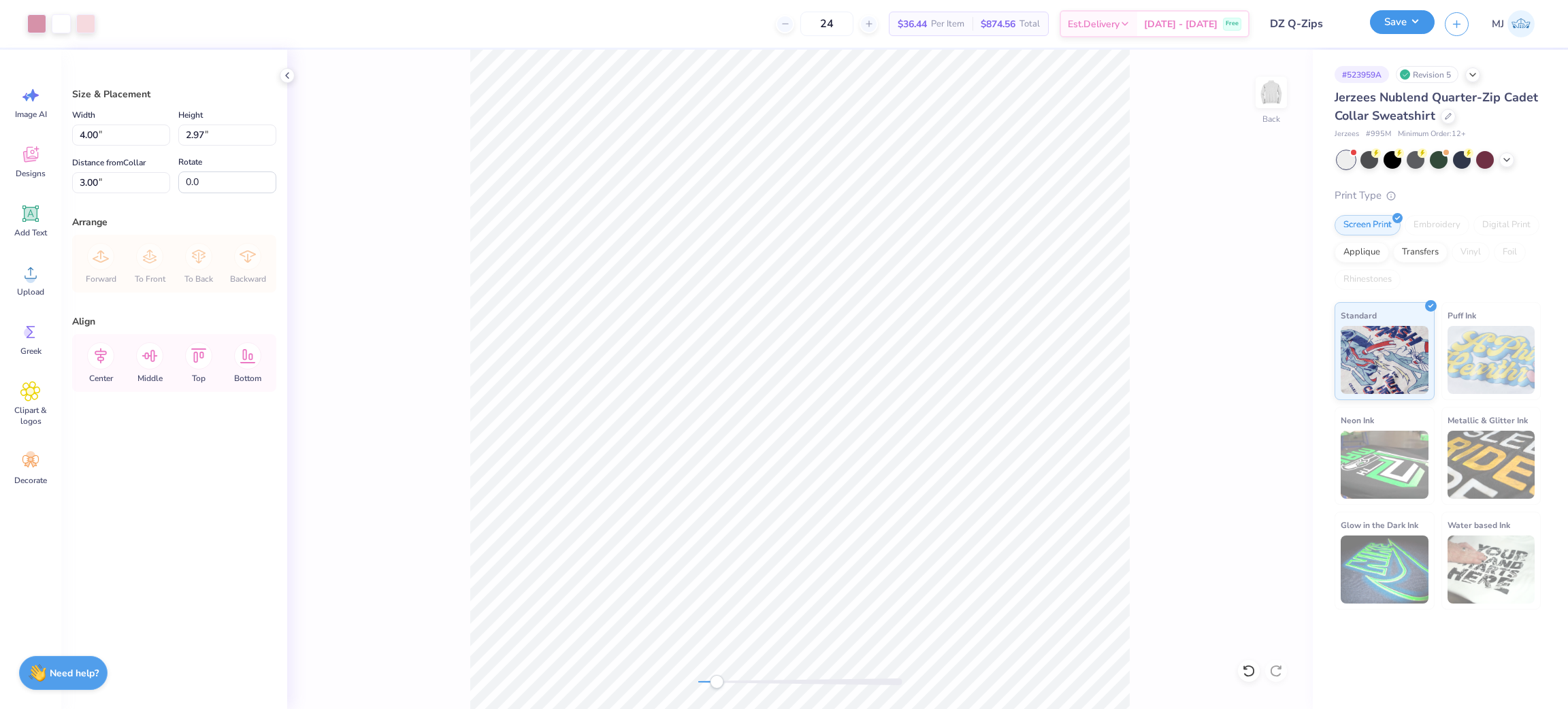
click at [1412, 19] on button "Save" at bounding box center [1403, 22] width 65 height 24
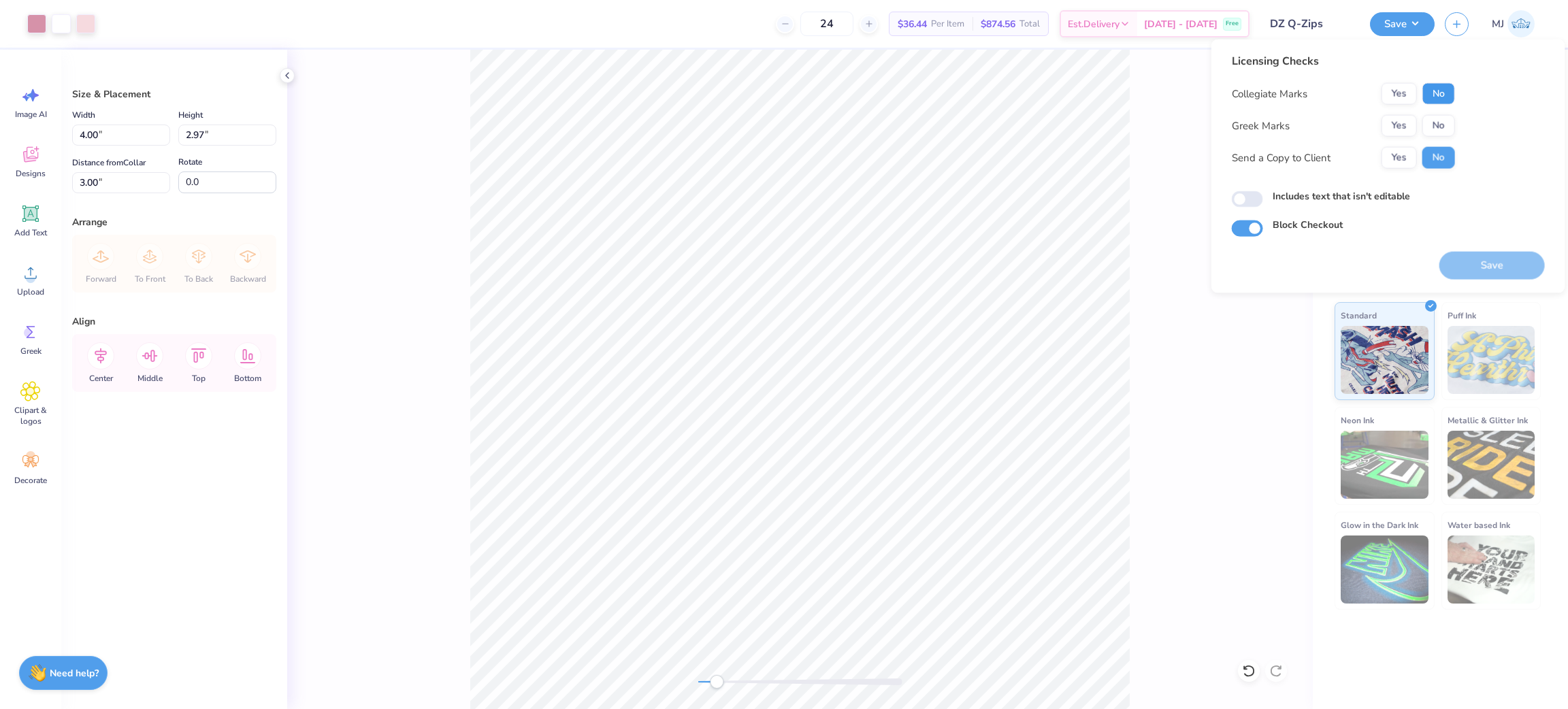
click at [1440, 87] on button "No" at bounding box center [1438, 93] width 33 height 22
click at [1403, 128] on button "Yes" at bounding box center [1399, 126] width 35 height 22
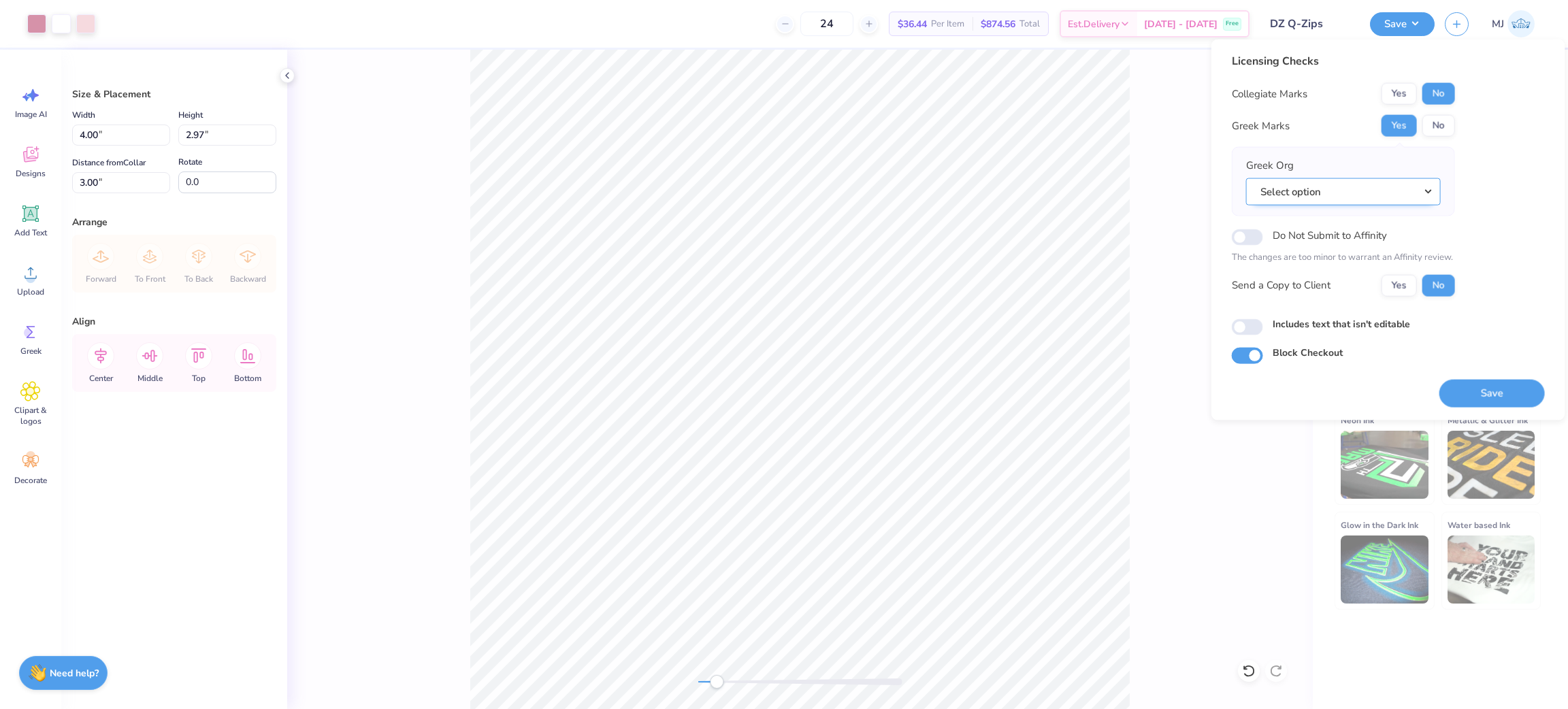
click at [1336, 191] on button "Select option" at bounding box center [1344, 191] width 195 height 28
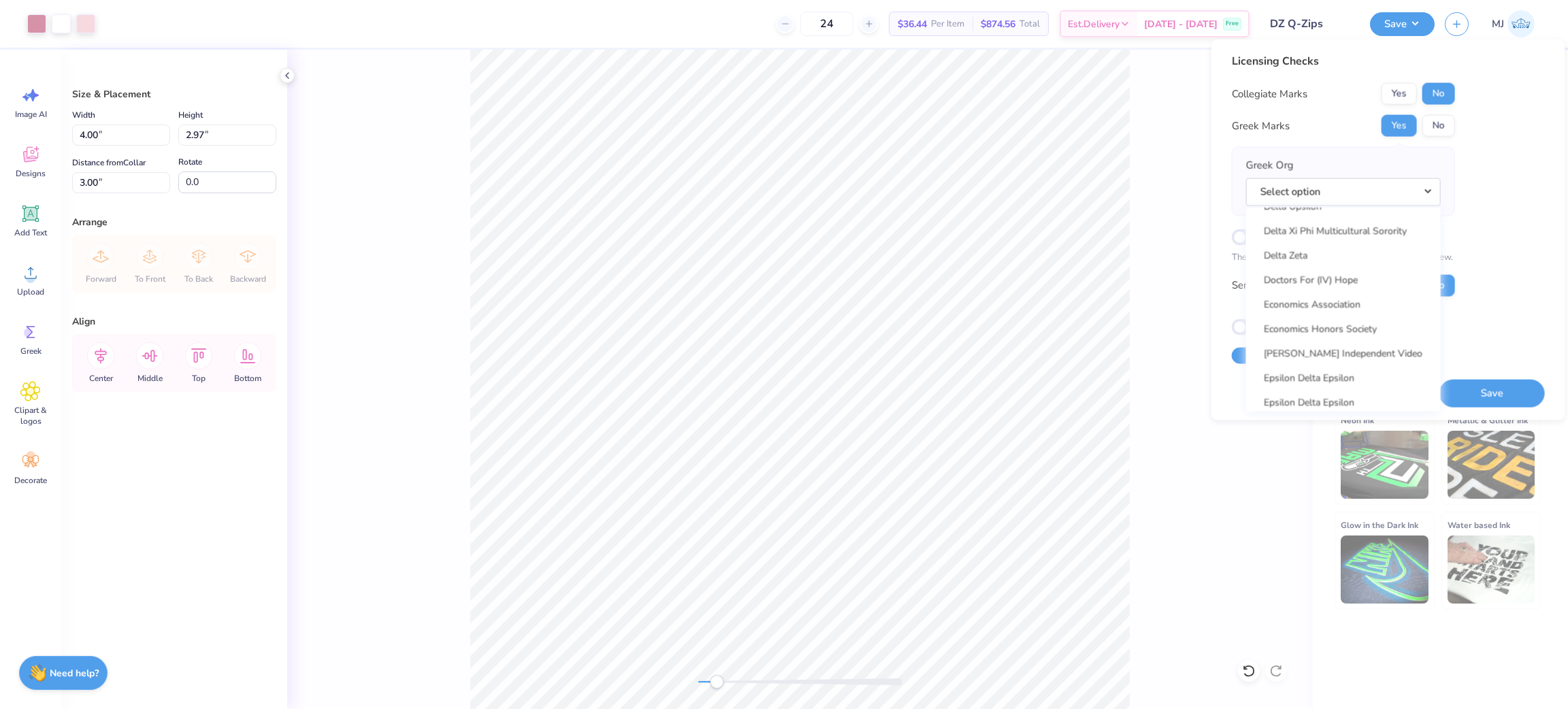
scroll to position [3675, 0]
click at [1332, 255] on link "Delta Zeta" at bounding box center [1344, 249] width 184 height 22
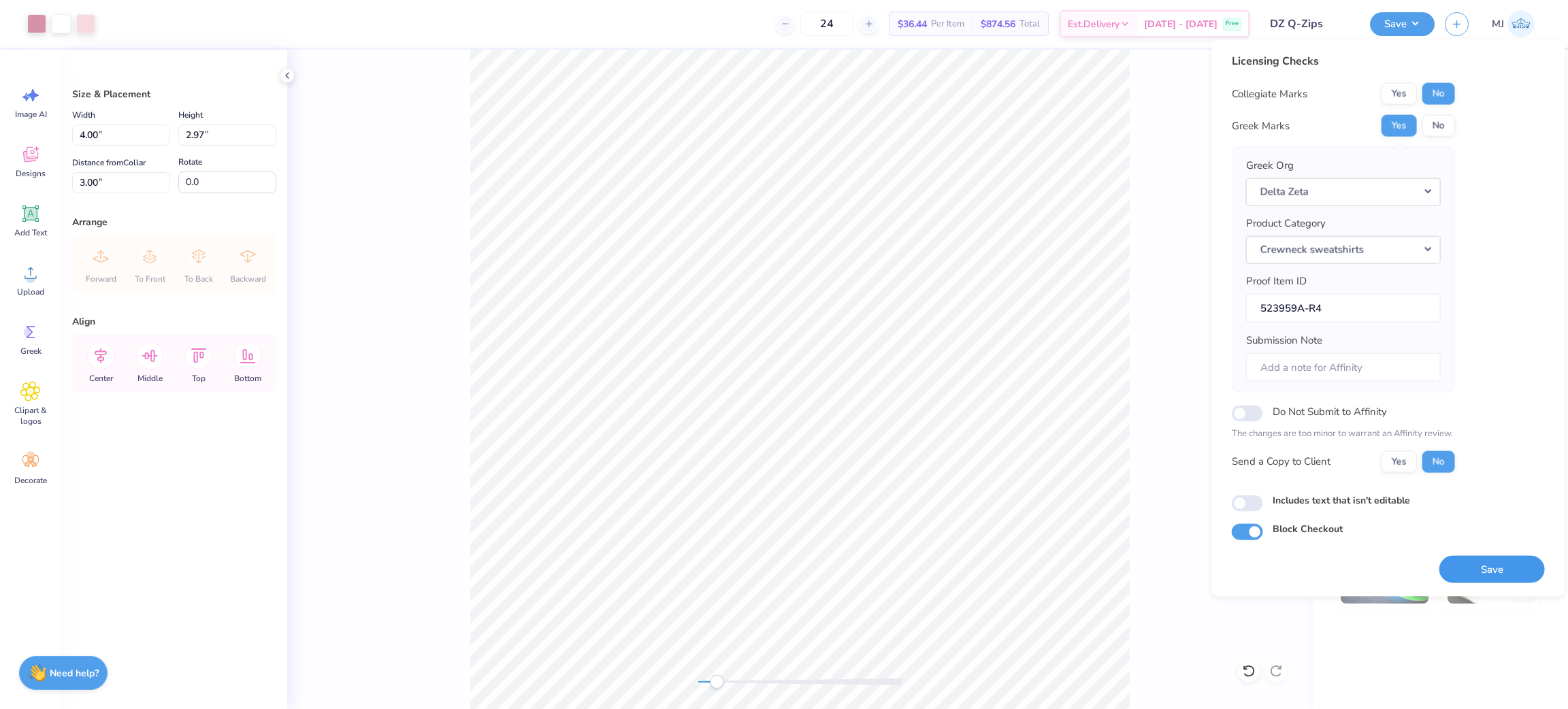
click at [1496, 573] on button "Save" at bounding box center [1492, 569] width 105 height 28
